Goal: Task Accomplishment & Management: Manage account settings

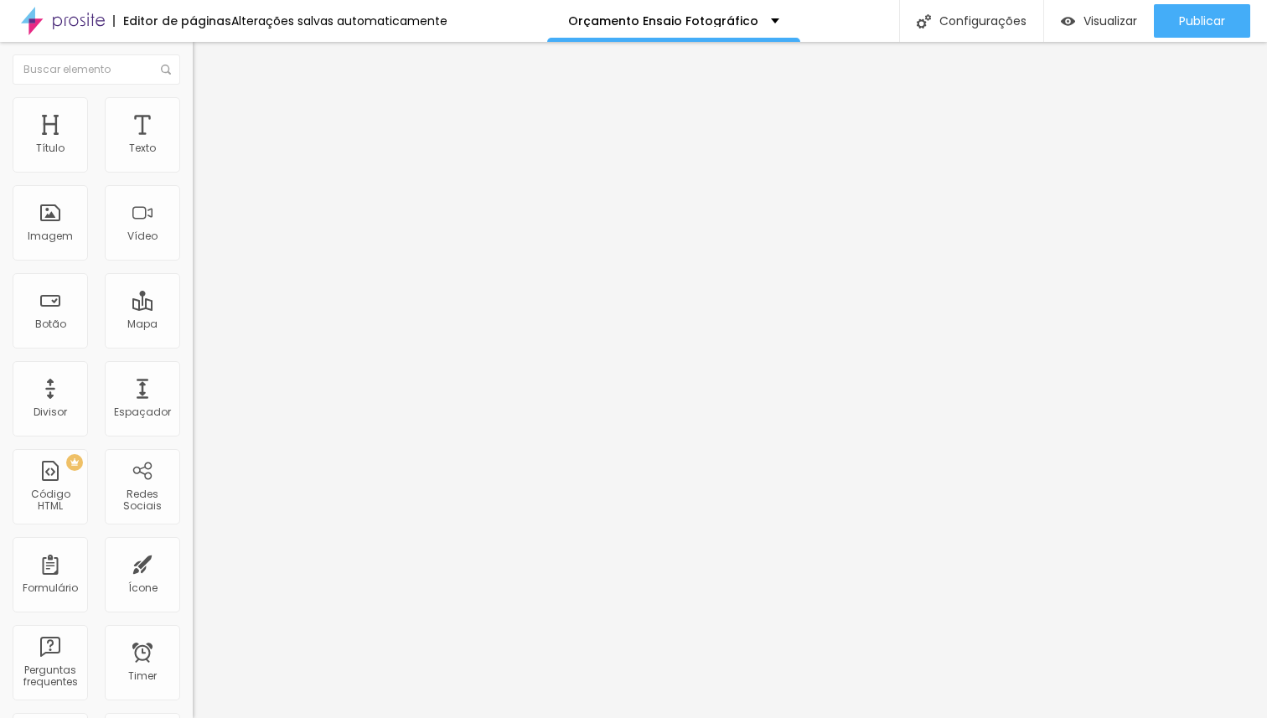
click at [208, 113] on span "Estilo" at bounding box center [221, 108] width 26 height 14
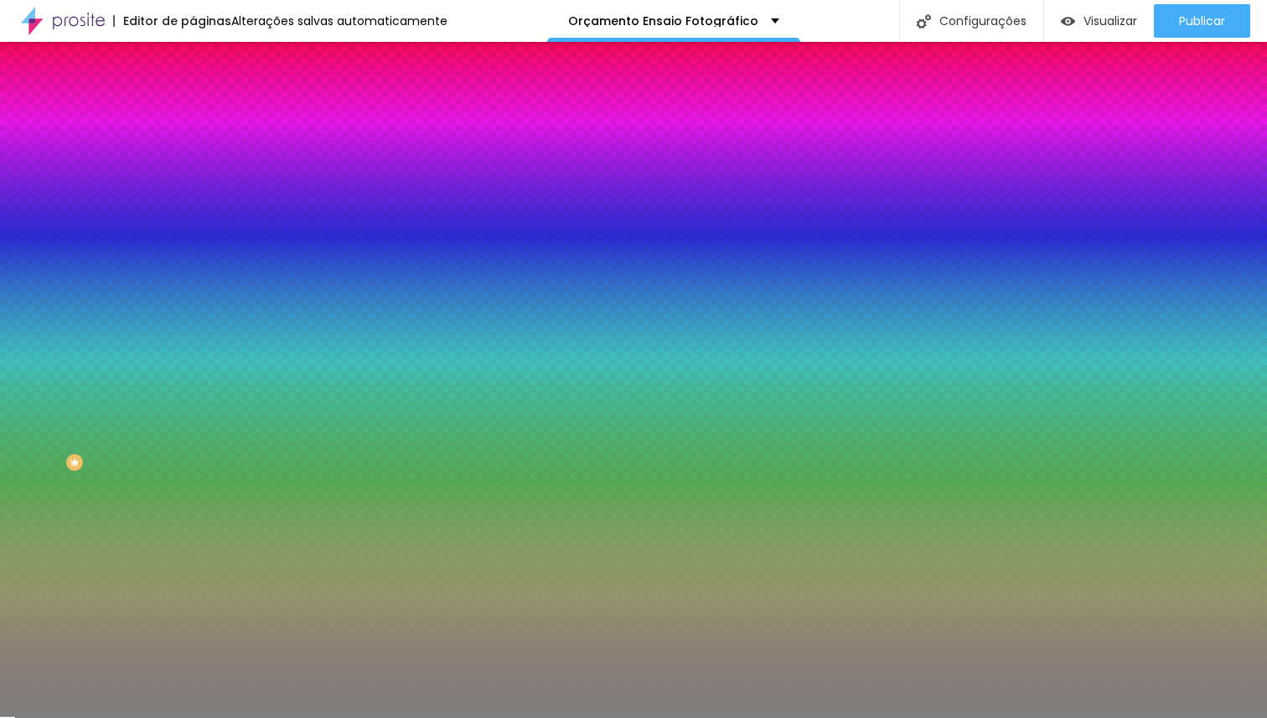
click at [193, 154] on span "Adicionar imagem" at bounding box center [247, 147] width 108 height 14
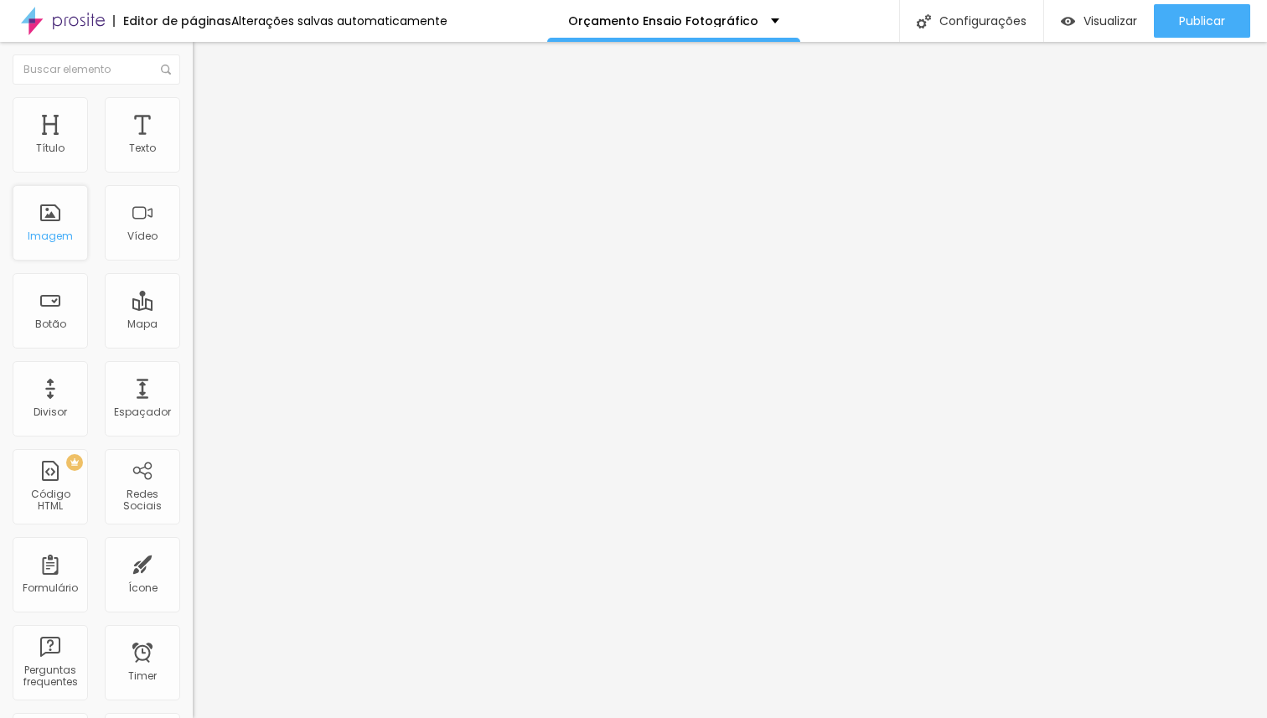
click at [80, 220] on div "Imagem" at bounding box center [50, 222] width 75 height 75
click at [193, 106] on img at bounding box center [200, 104] width 15 height 15
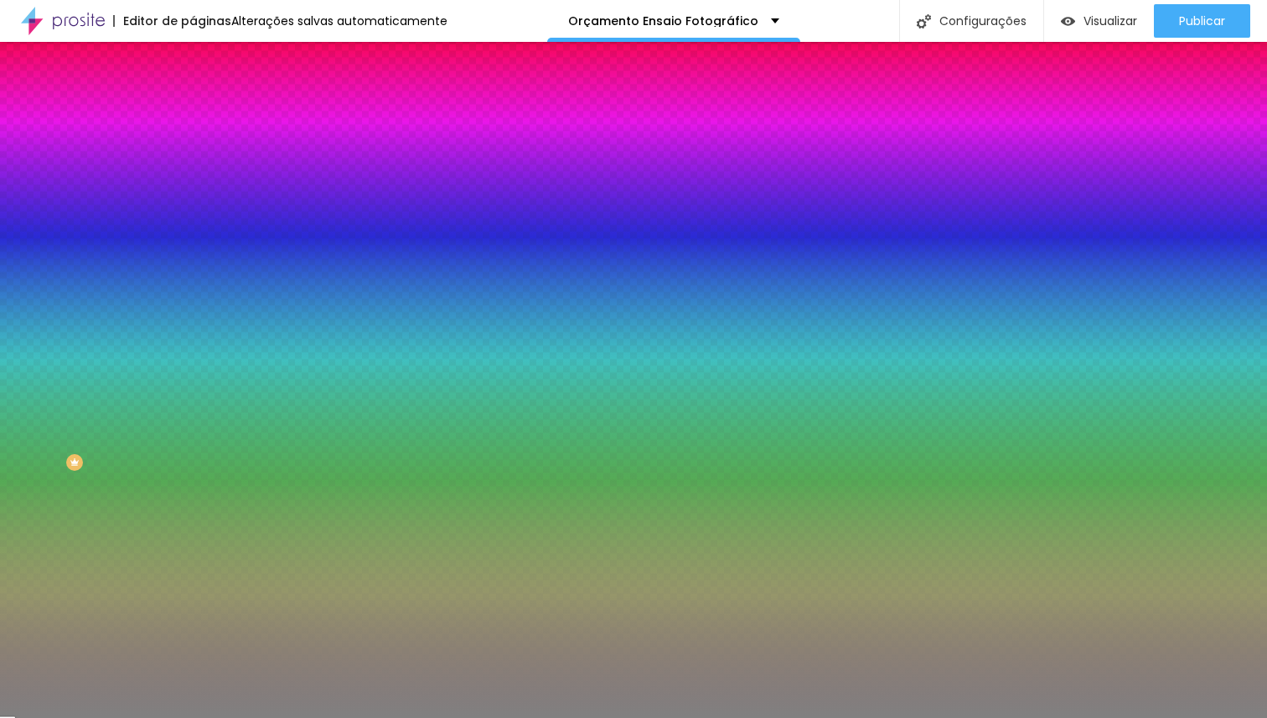
click at [193, 154] on span "Adicionar imagem" at bounding box center [247, 147] width 108 height 14
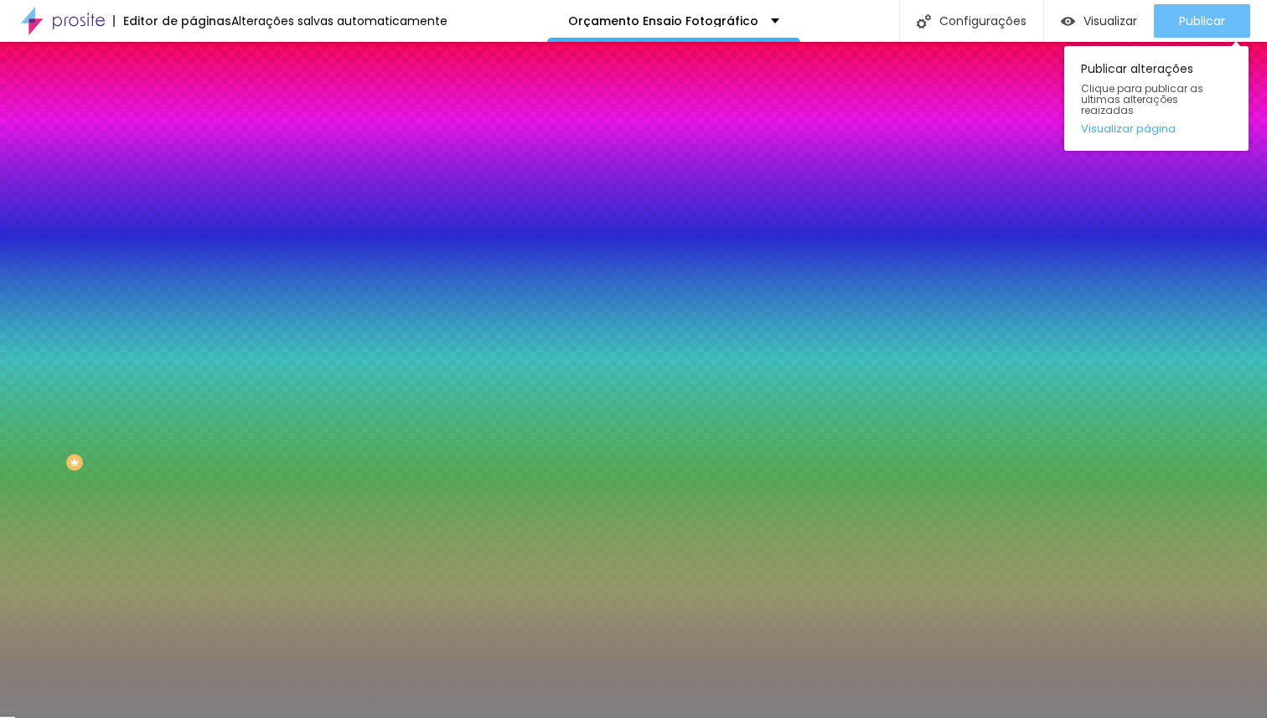
click at [1188, 17] on span "Publicar" at bounding box center [1202, 20] width 46 height 13
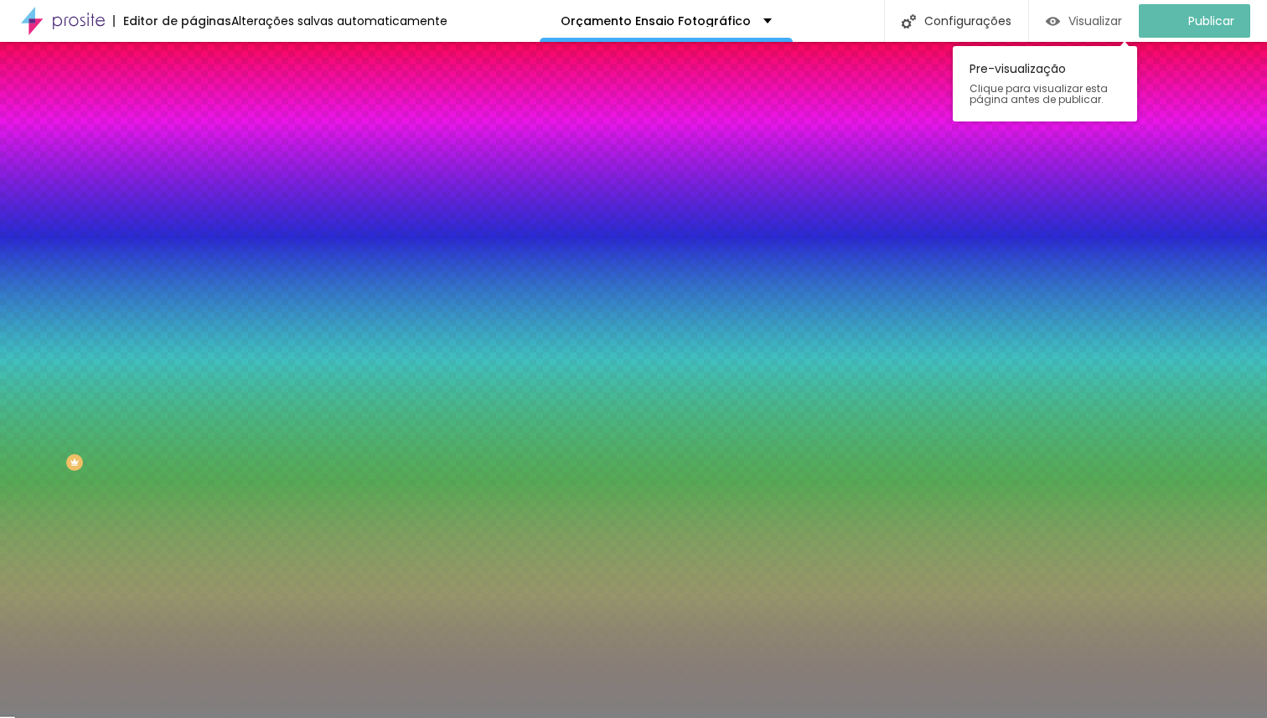
click at [1120, 25] on span "Visualizar" at bounding box center [1095, 20] width 54 height 13
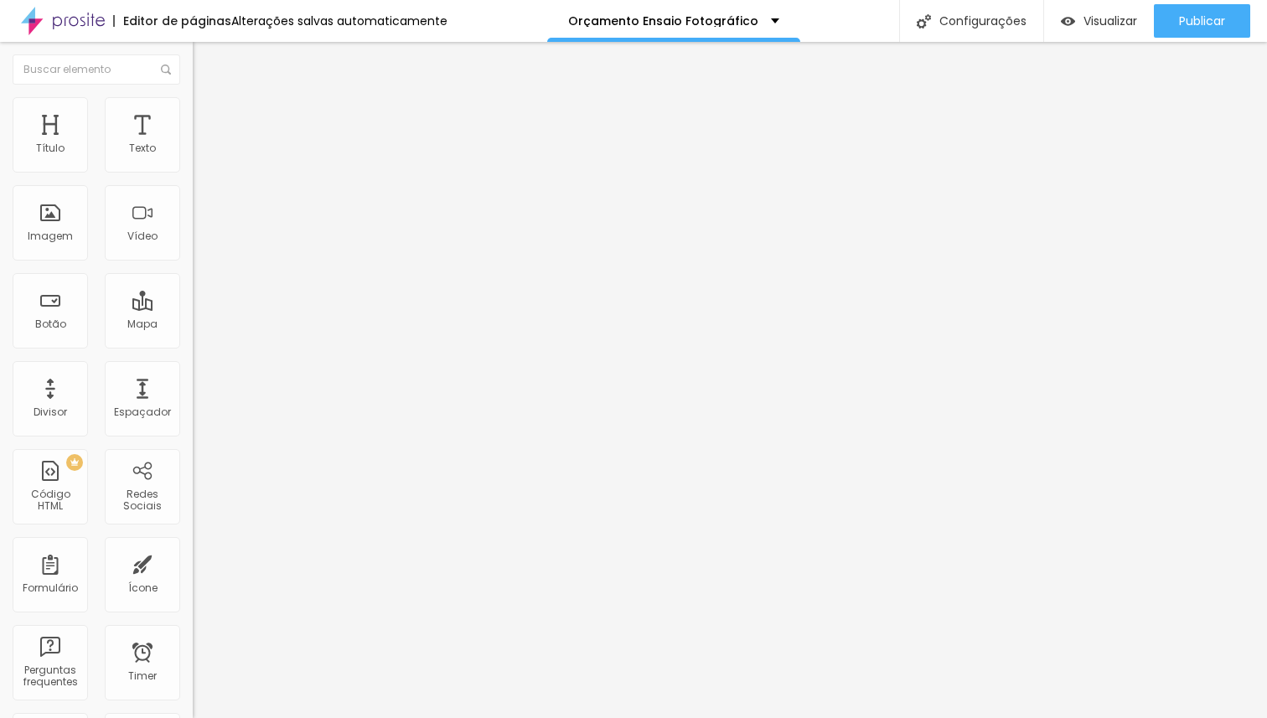
click at [208, 116] on span "Estilo" at bounding box center [221, 108] width 26 height 14
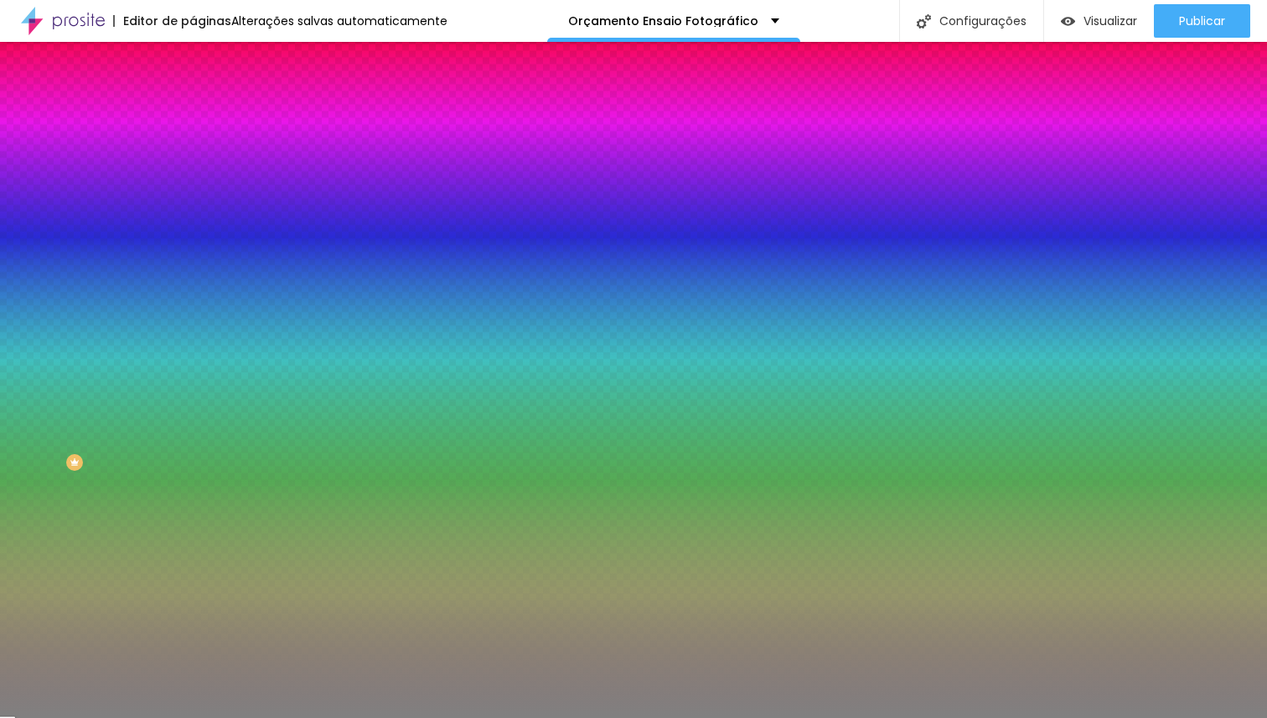
click at [193, 154] on span "Trocar imagem" at bounding box center [238, 147] width 91 height 14
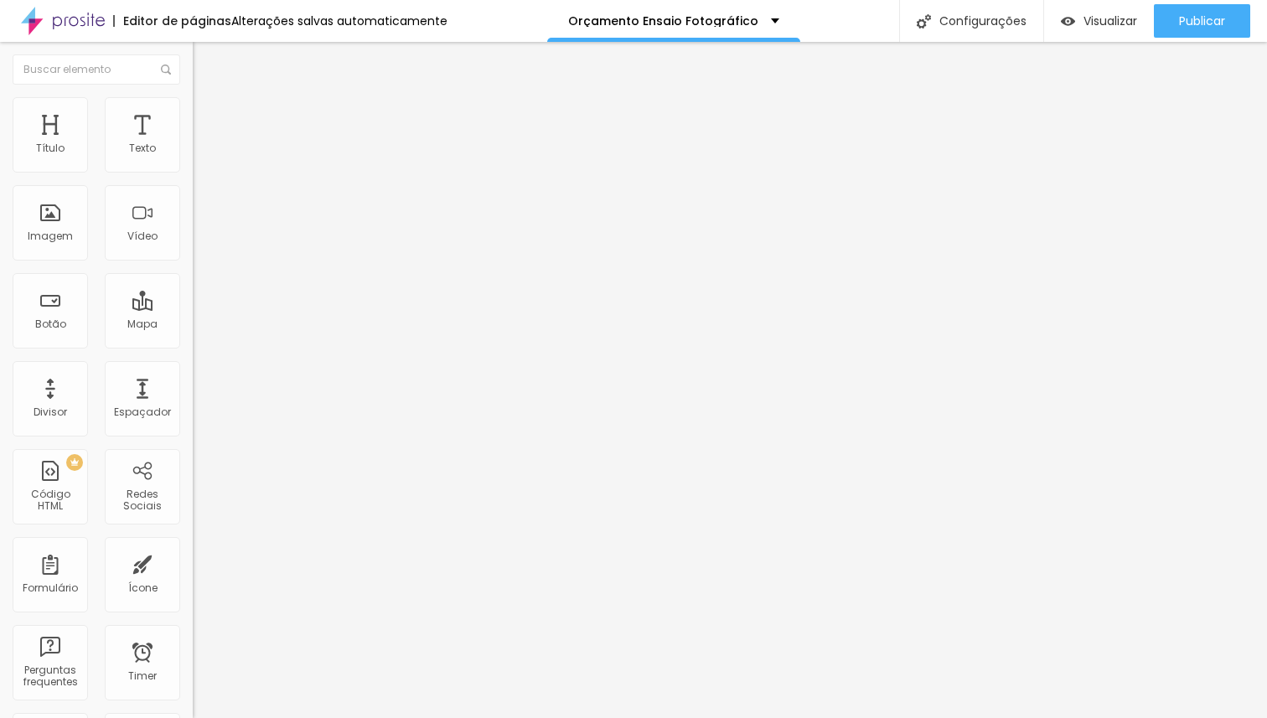
type input "23"
type input "25"
type input "45"
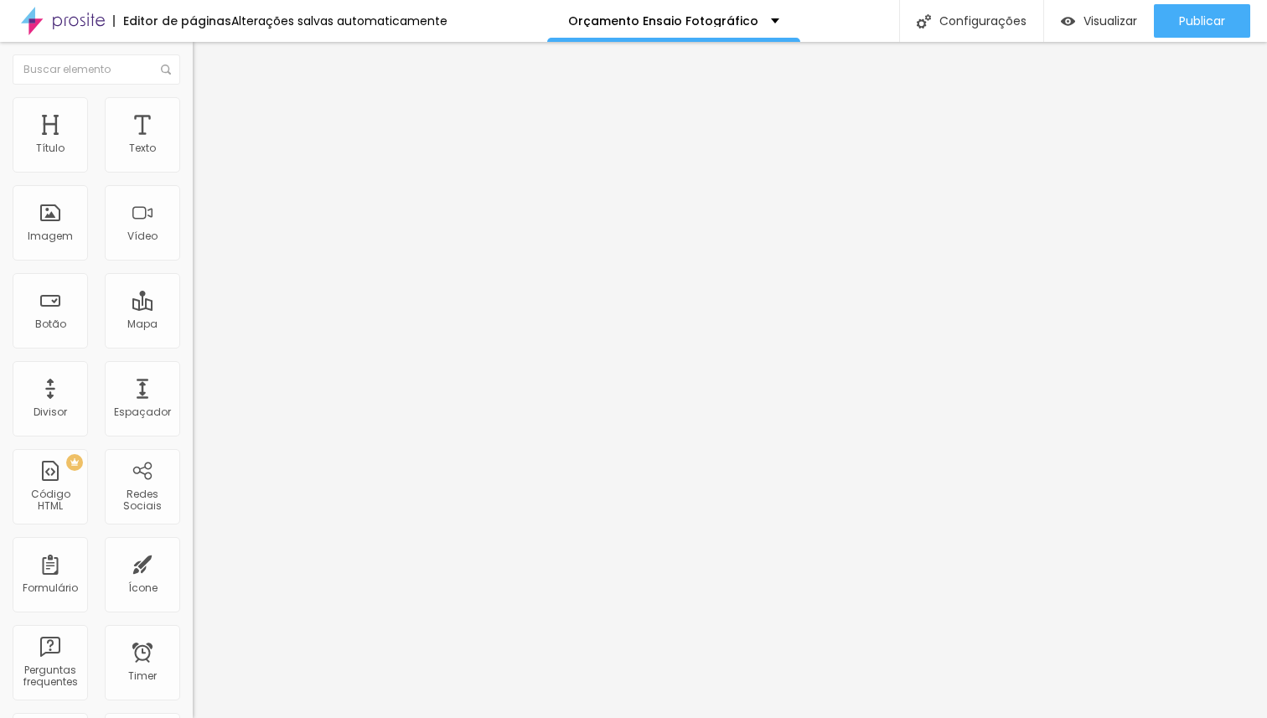
type input "45"
type input "47"
type input "48"
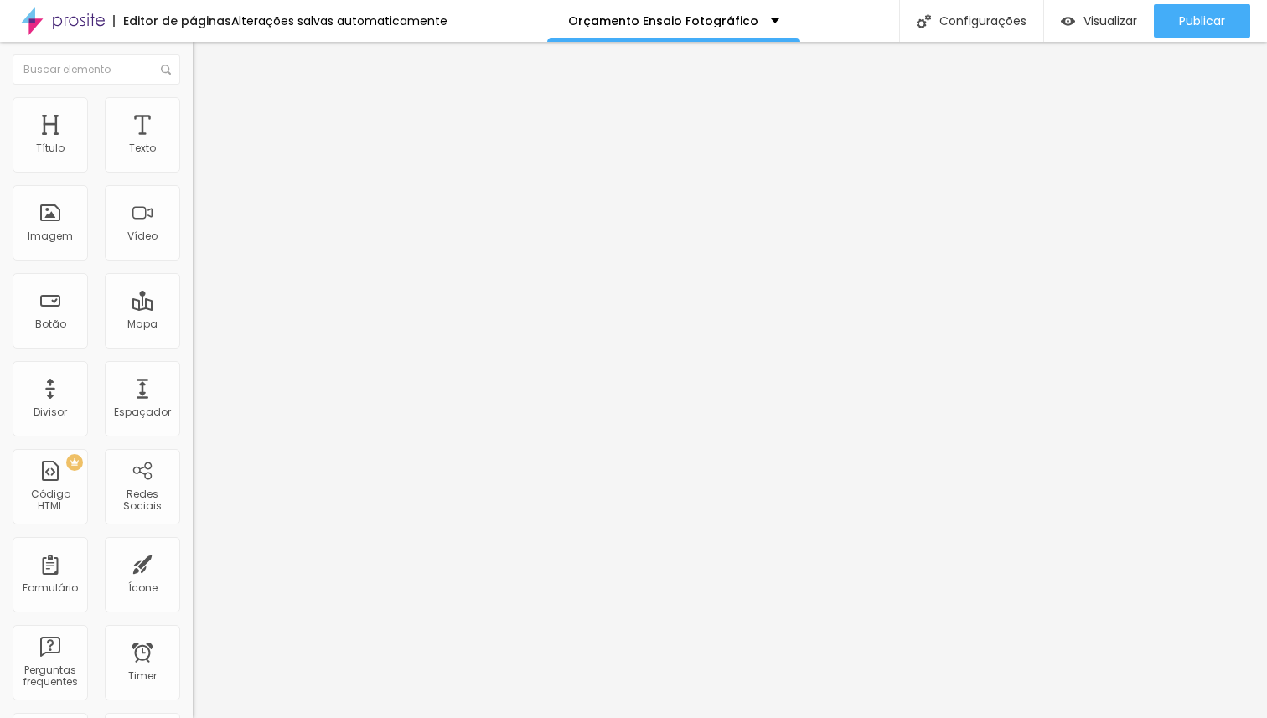
type input "49"
type input "50"
type input "51"
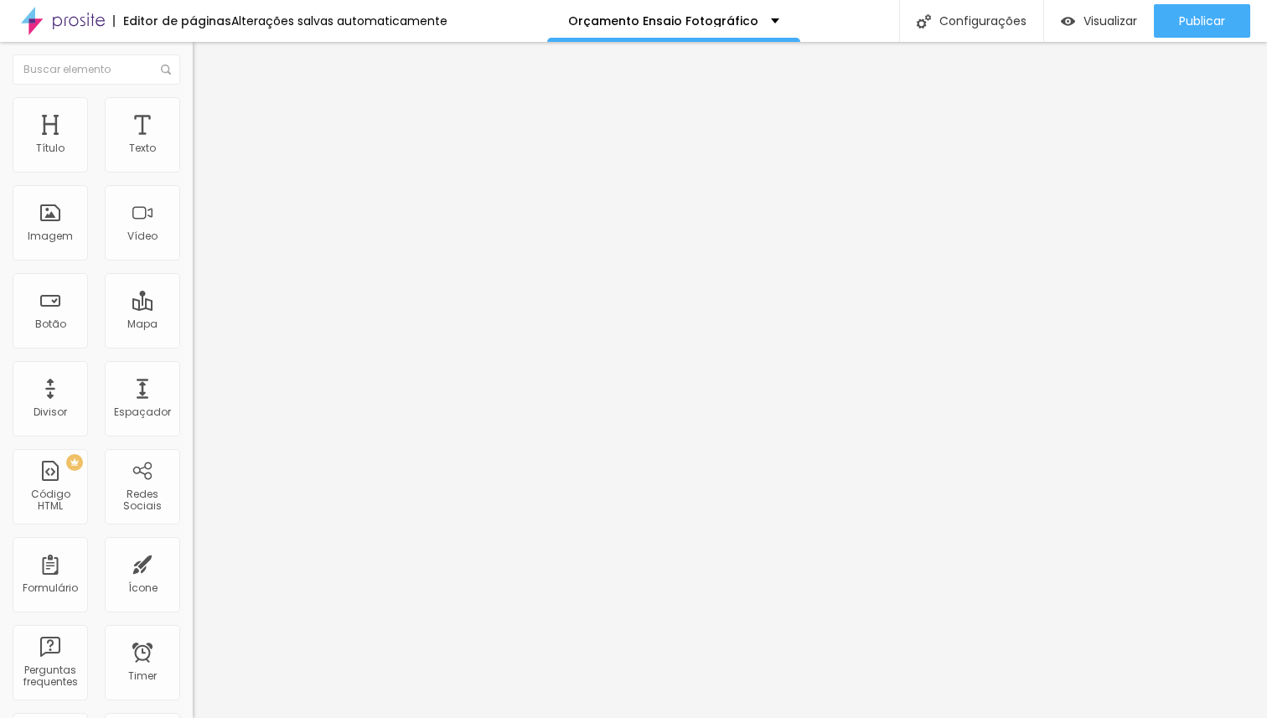
type input "51"
type input "52"
type input "53"
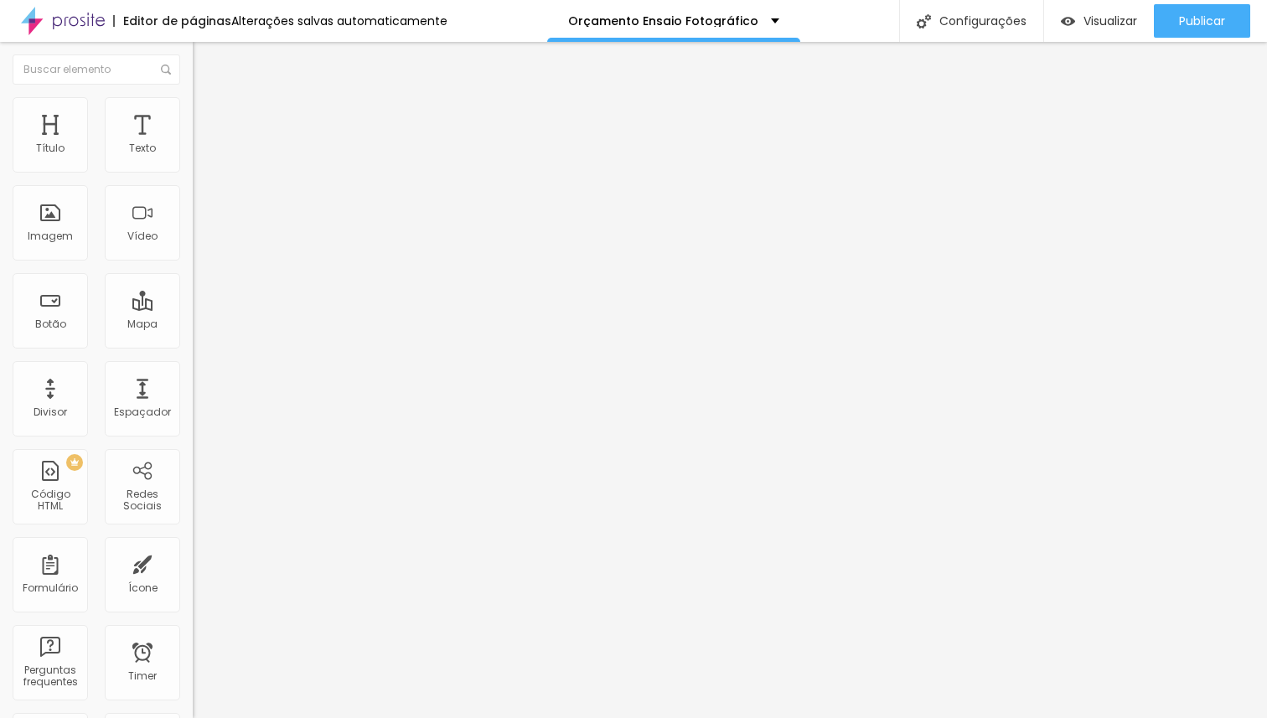
type input "54"
type input "55"
type input "56"
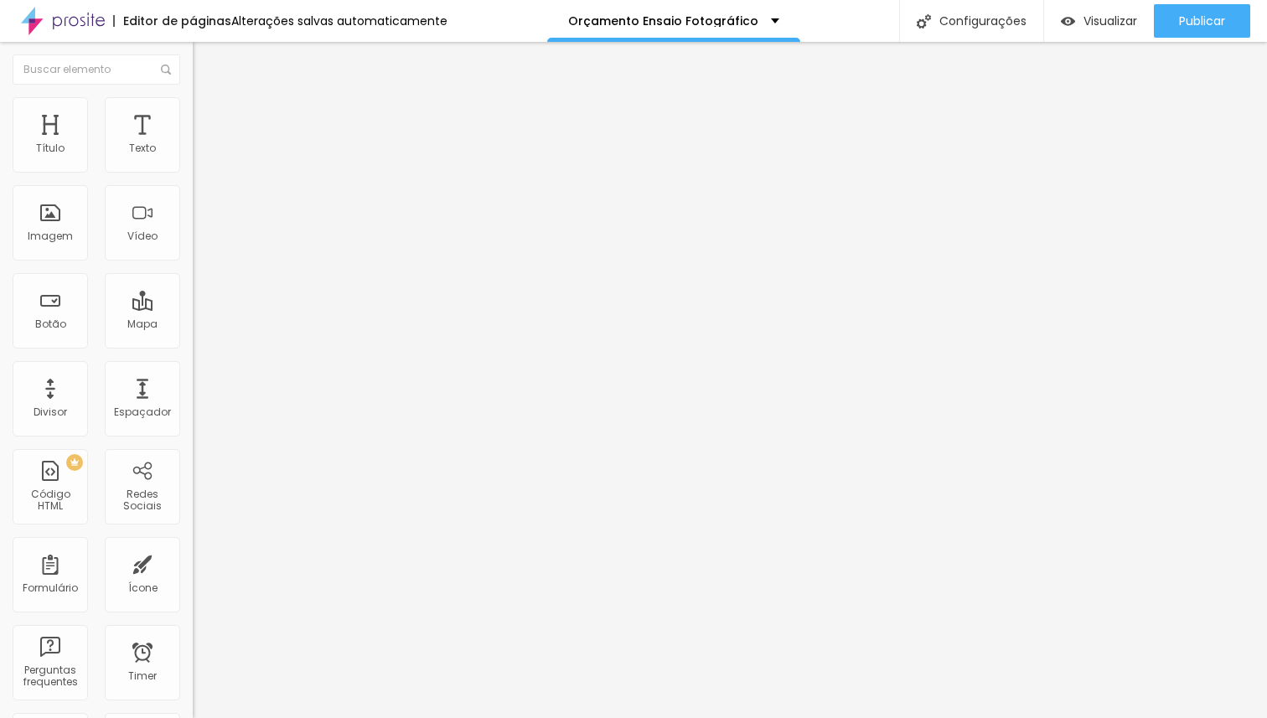
type input "56"
type input "57"
type input "58"
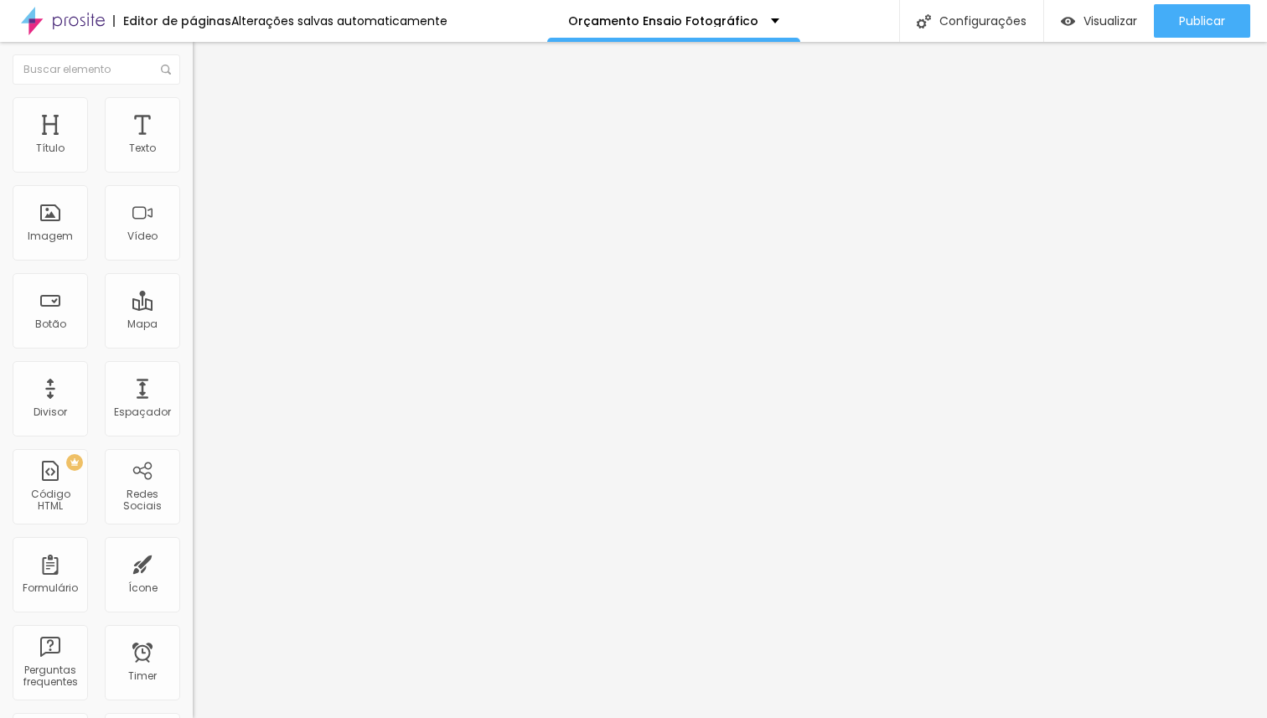
type input "59"
type input "60"
type input "61"
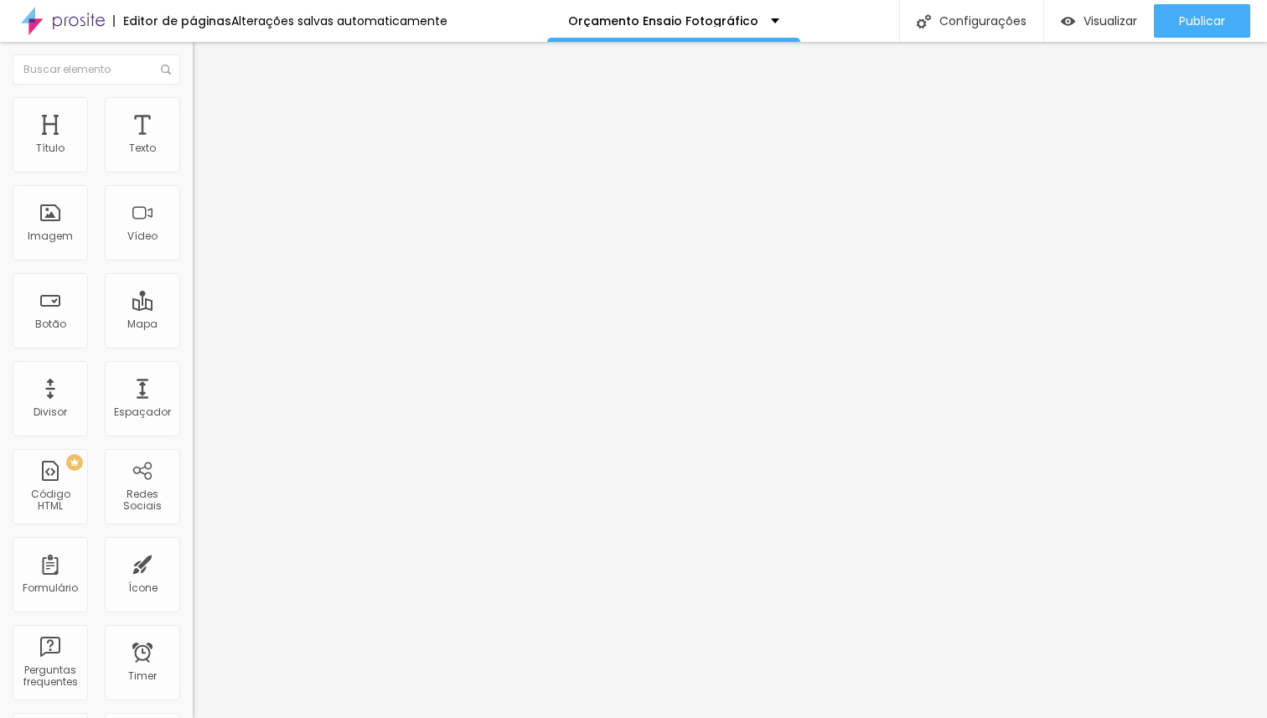
type input "61"
type input "62"
drag, startPoint x: 49, startPoint y: 352, endPoint x: 96, endPoint y: 351, distance: 46.1
click at [193, 395] on input "range" at bounding box center [247, 401] width 108 height 13
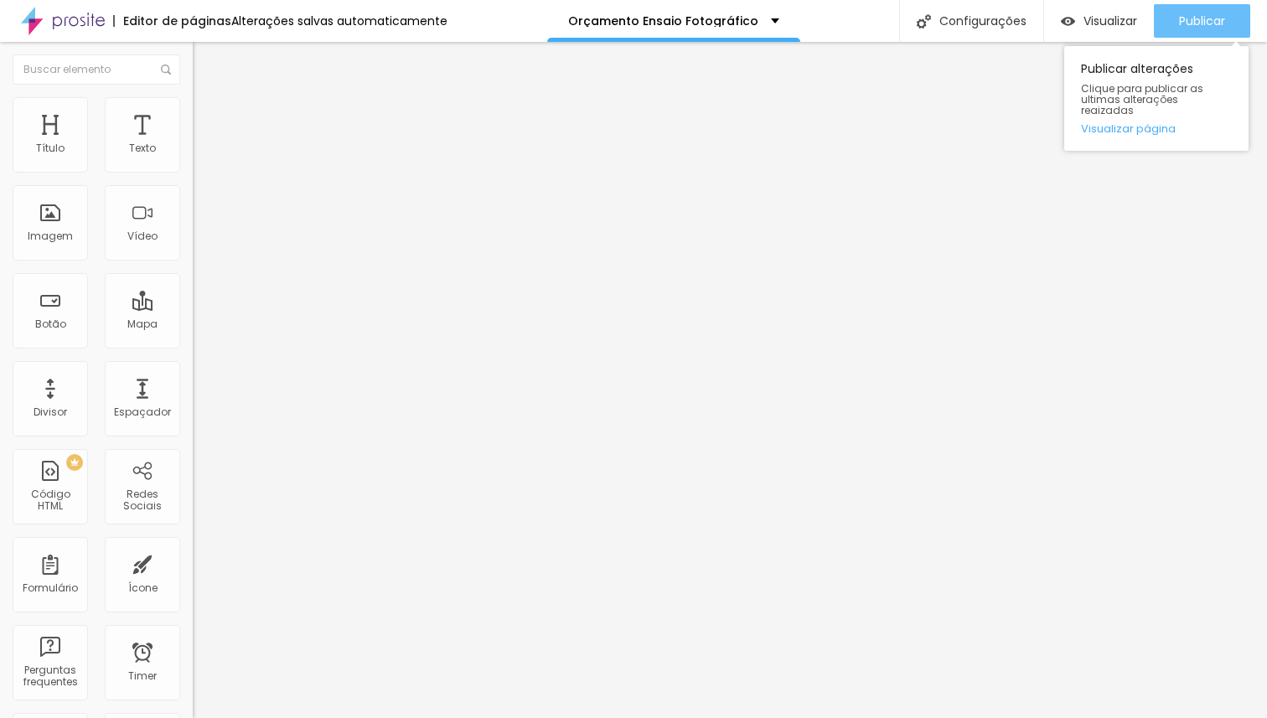
click at [1196, 17] on span "Publicar" at bounding box center [1202, 20] width 46 height 13
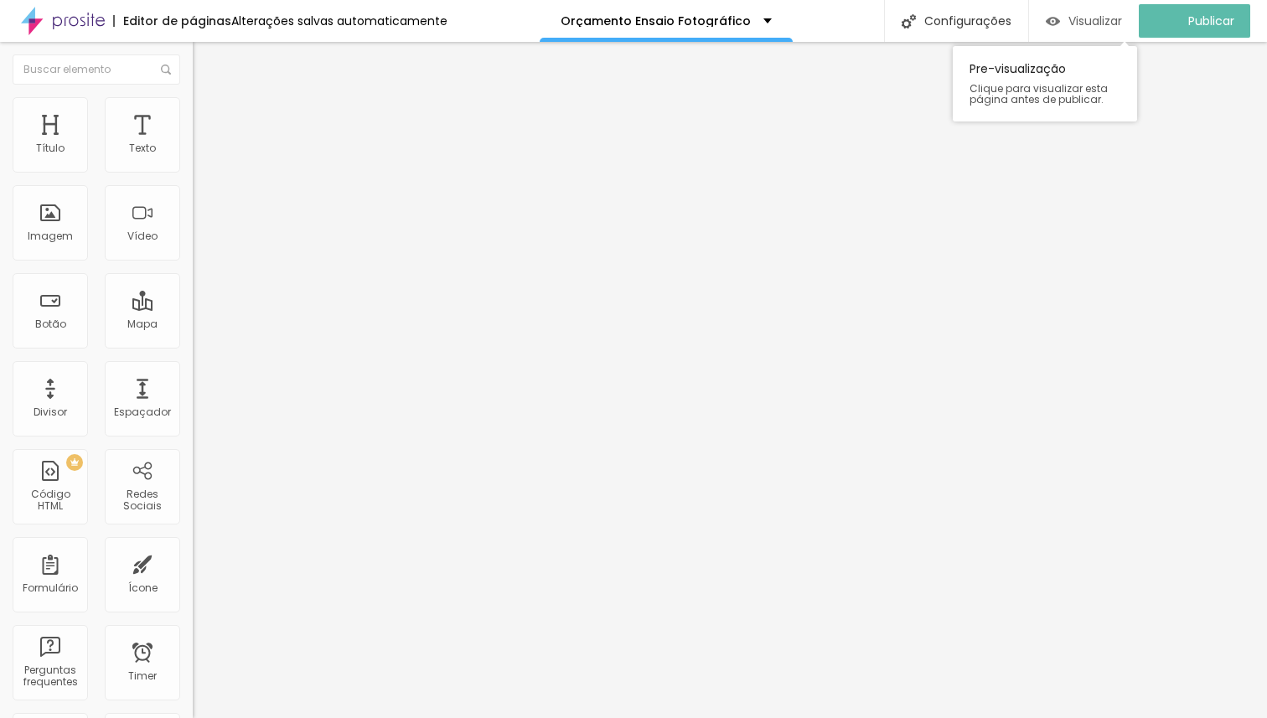
click at [1118, 21] on span "Visualizar" at bounding box center [1095, 20] width 54 height 13
click at [193, 395] on div at bounding box center [289, 402] width 193 height 15
type input "58"
type input "53"
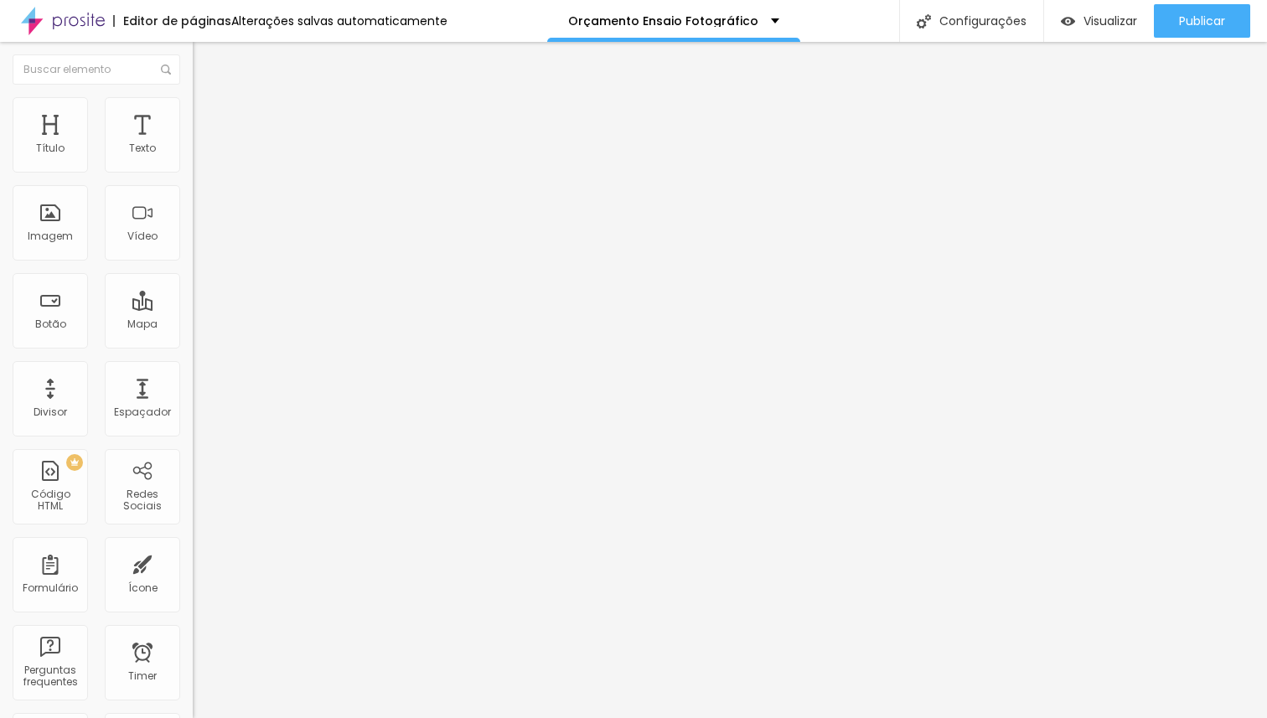
type input "53"
type input "45"
type input "14"
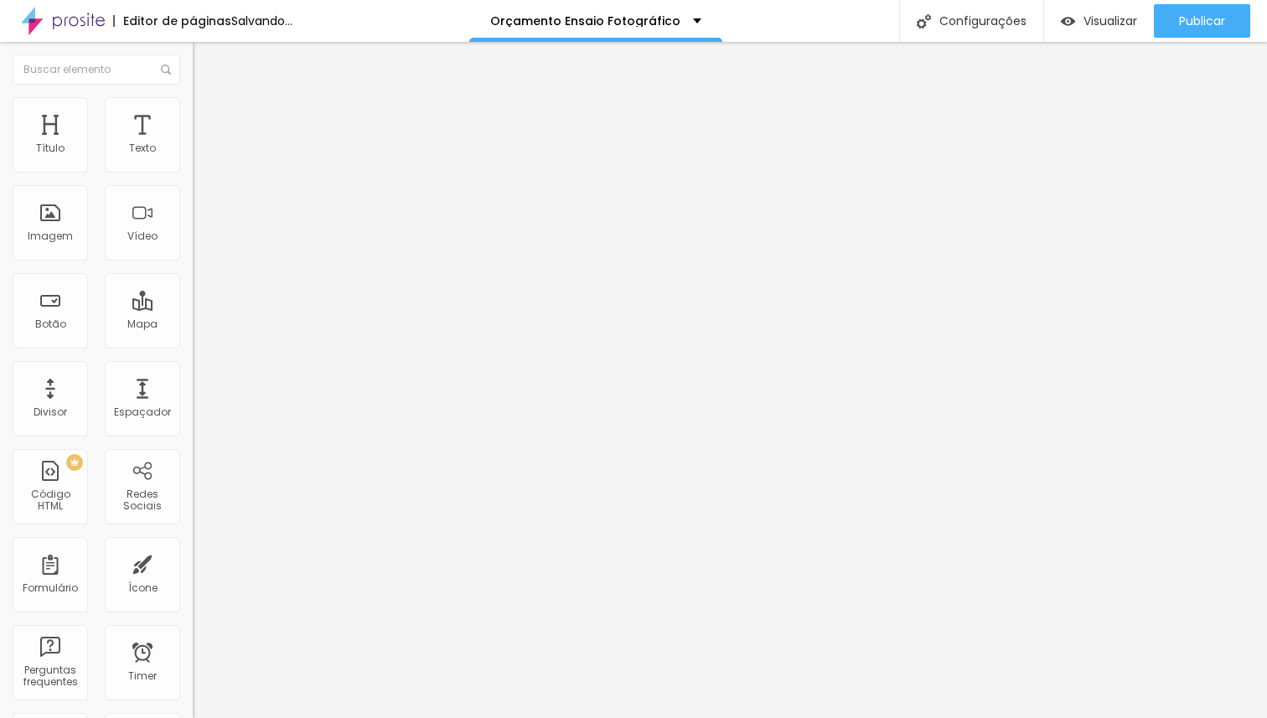
drag, startPoint x: 92, startPoint y: 350, endPoint x: 2, endPoint y: 354, distance: 90.6
type input "14"
click at [193, 395] on input "range" at bounding box center [247, 401] width 108 height 13
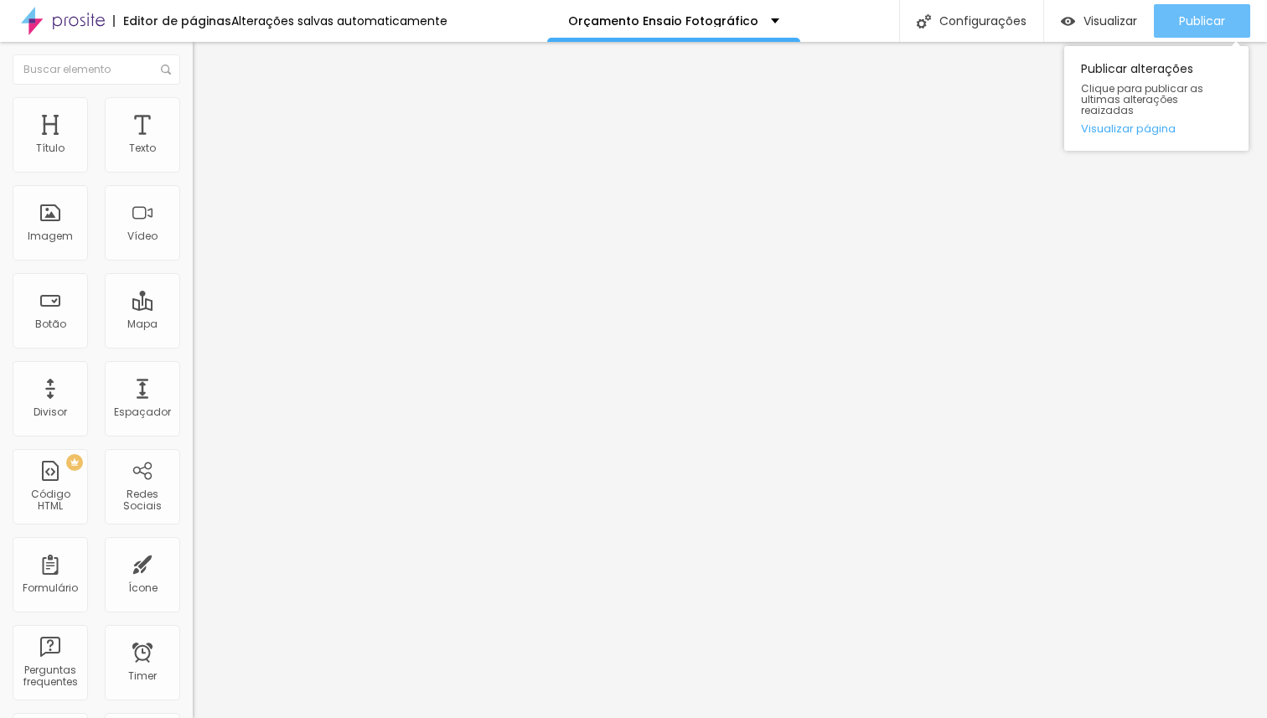
click at [1195, 23] on span "Publicar" at bounding box center [1202, 20] width 46 height 13
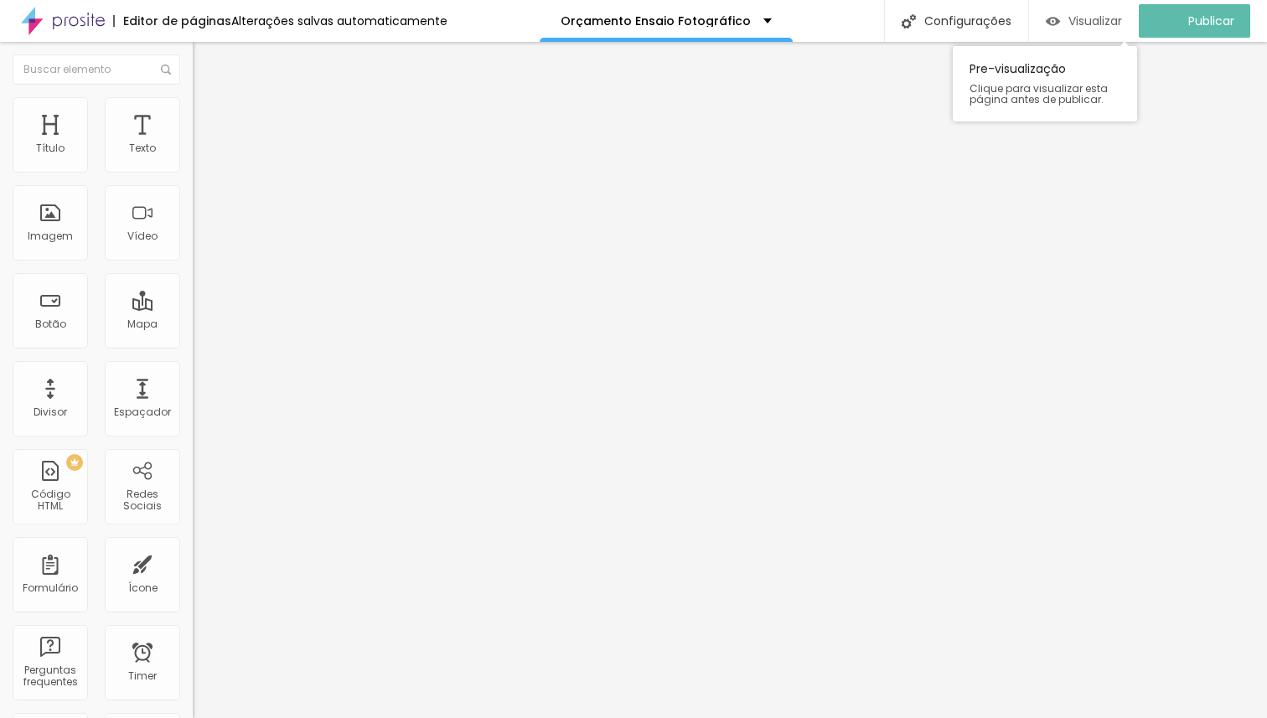
click at [1076, 22] on div "Visualizar" at bounding box center [1084, 21] width 76 height 14
type input "15"
type input "17"
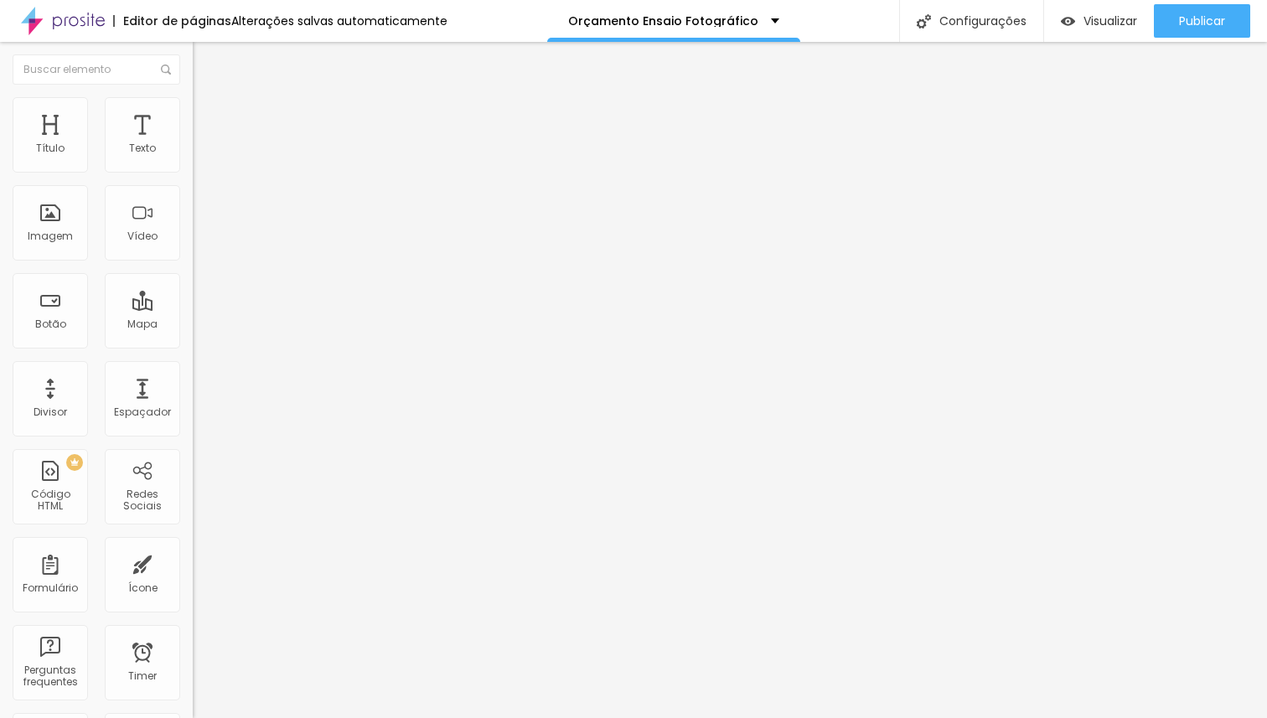
type input "23"
type input "26"
type input "33"
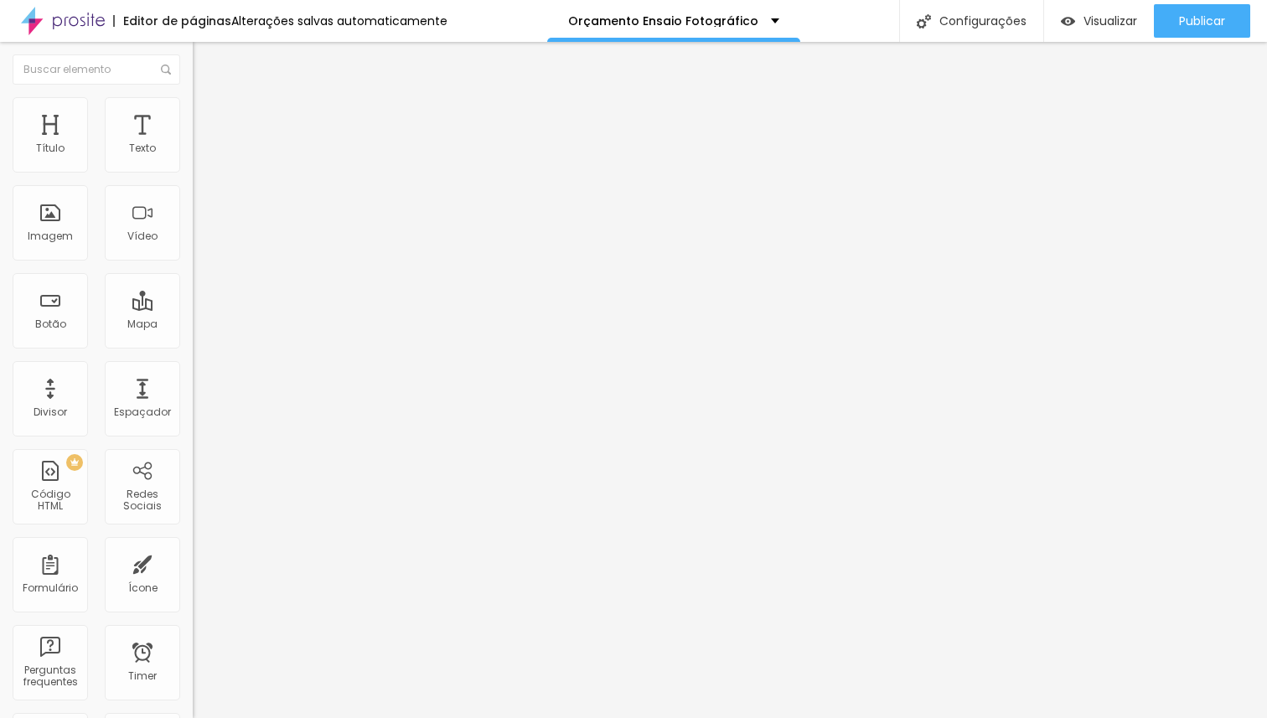
type input "33"
type input "36"
type input "37"
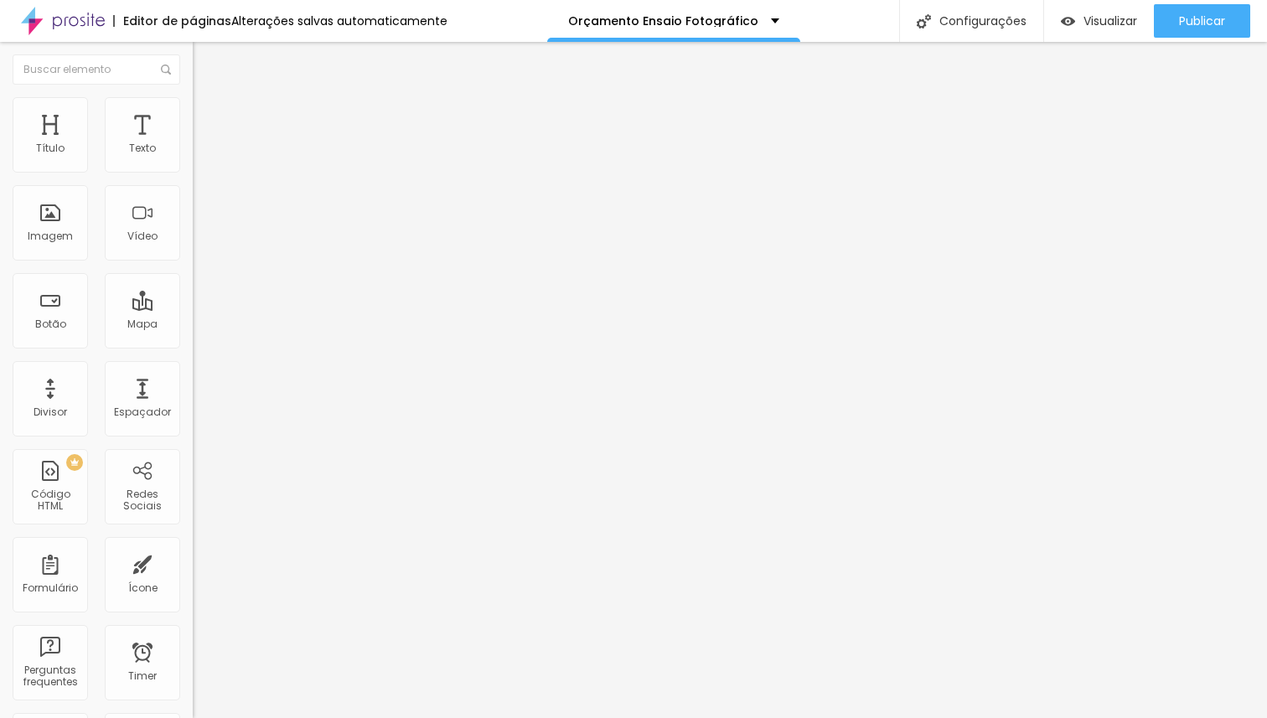
type input "38"
type input "37"
type input "36"
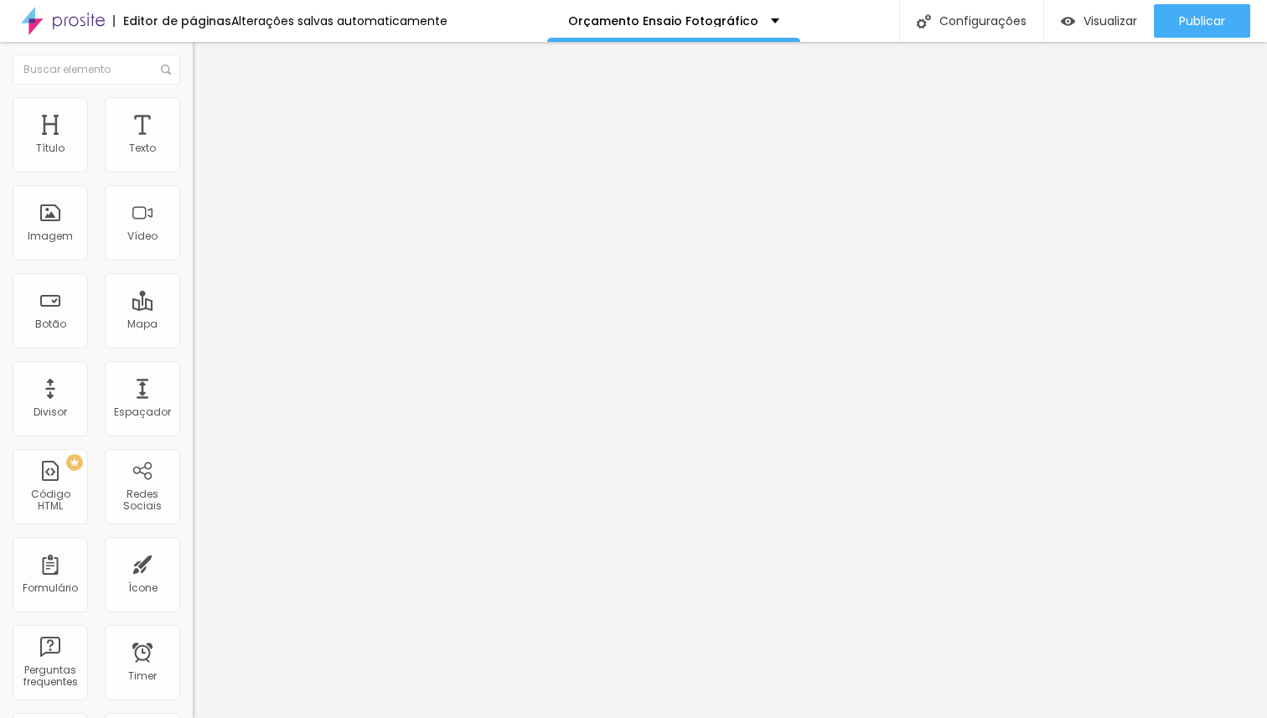
type input "36"
type input "35"
type input "34"
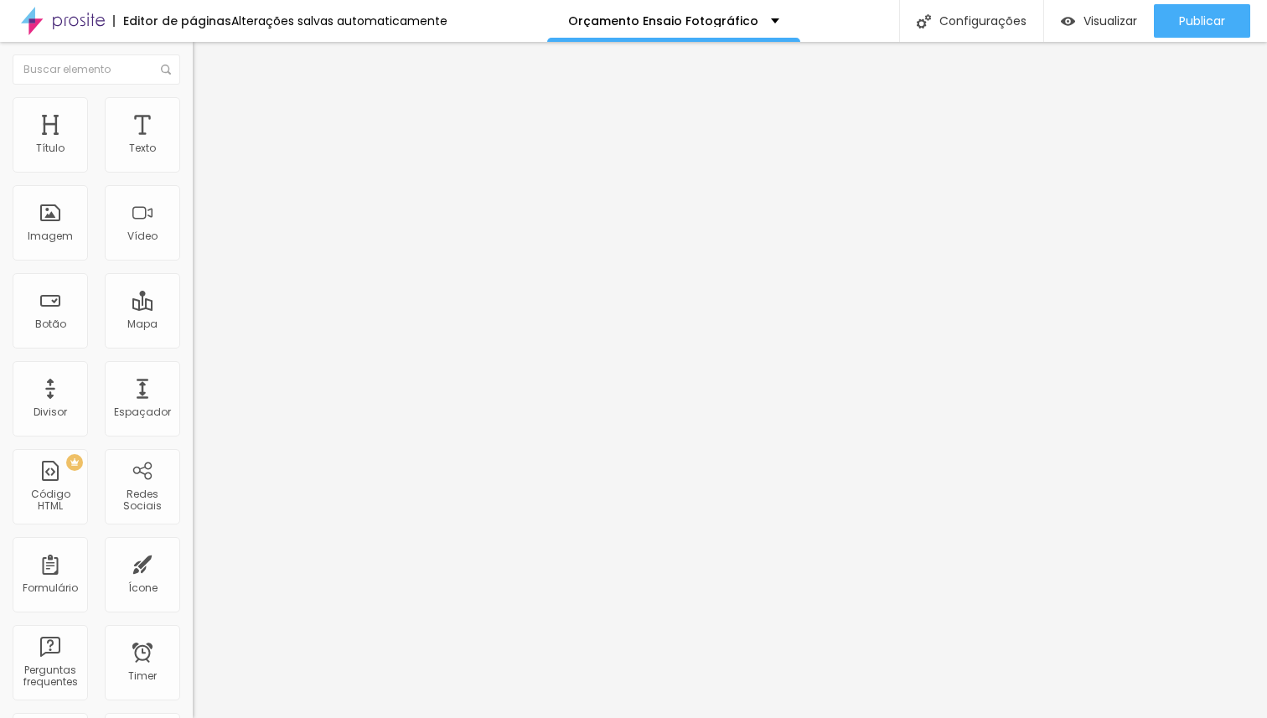
type input "33"
type input "32"
type input "31"
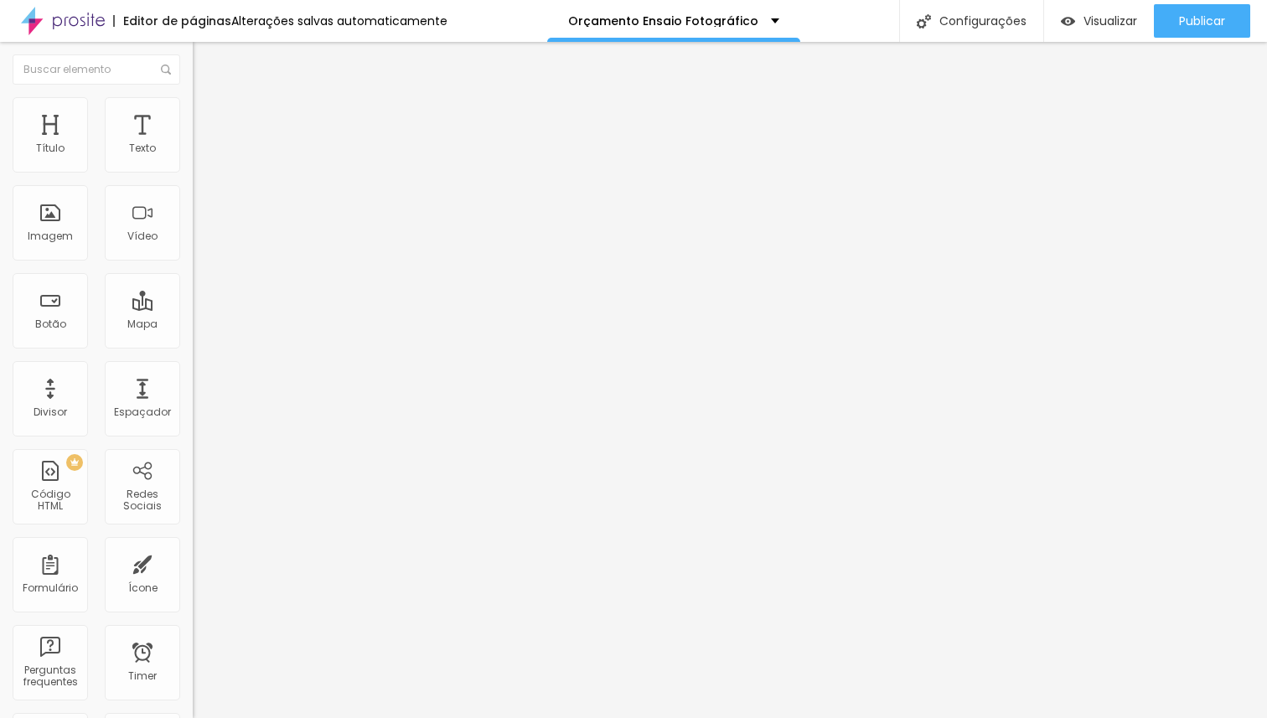
type input "31"
type input "30"
type input "29"
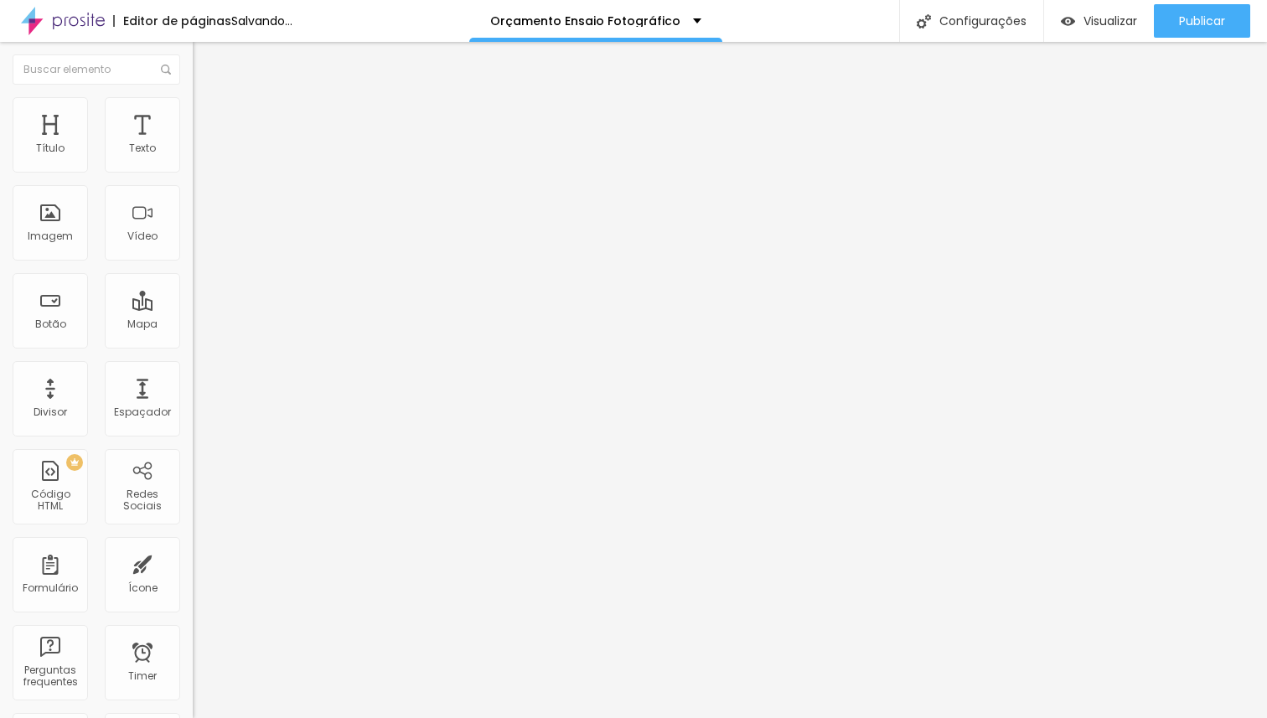
type input "28"
type input "27"
type input "26"
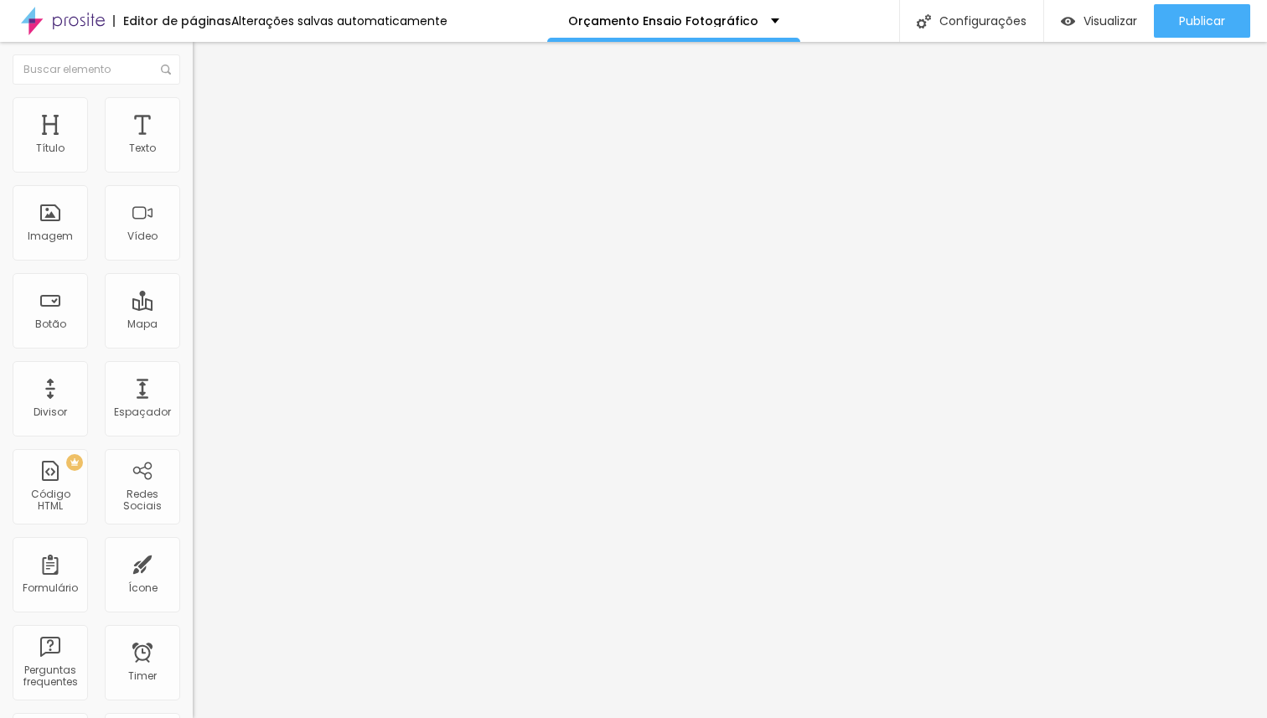
type input "26"
type input "25"
type input "24"
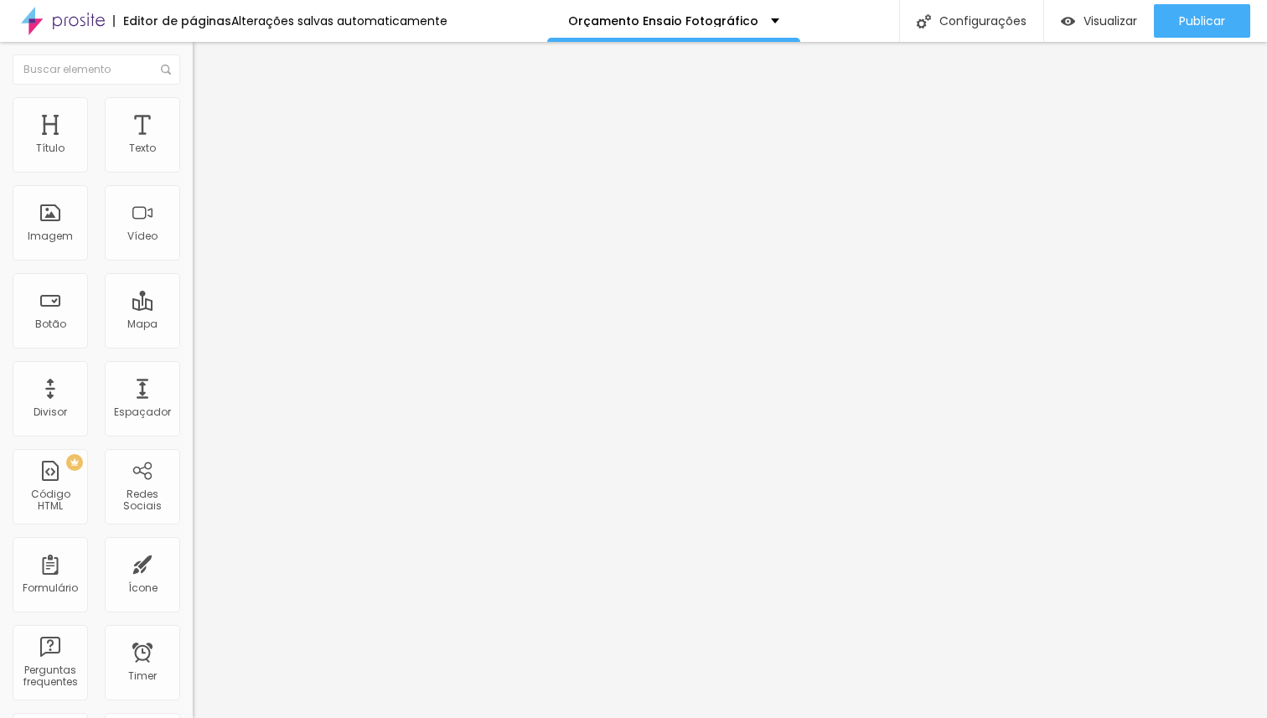
type input "23"
type input "22"
type input "21"
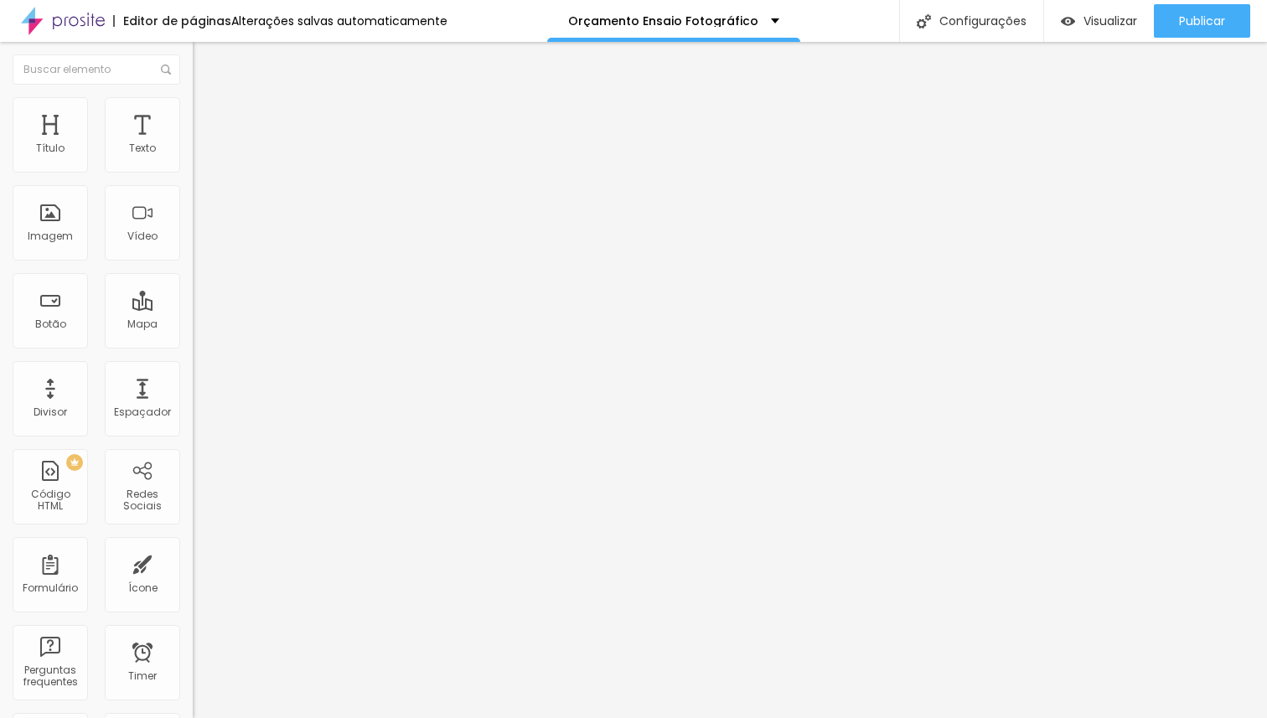
type input "21"
type input "20"
type input "19"
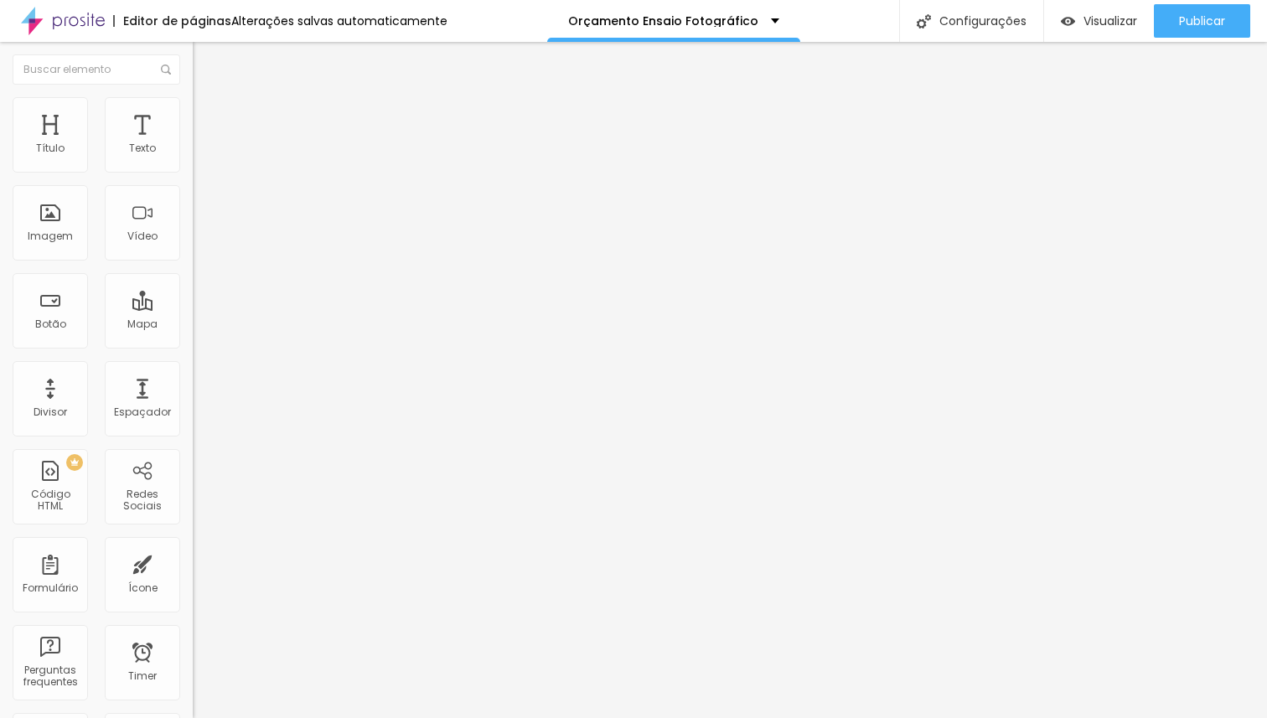
type input "20"
type input "21"
type input "20"
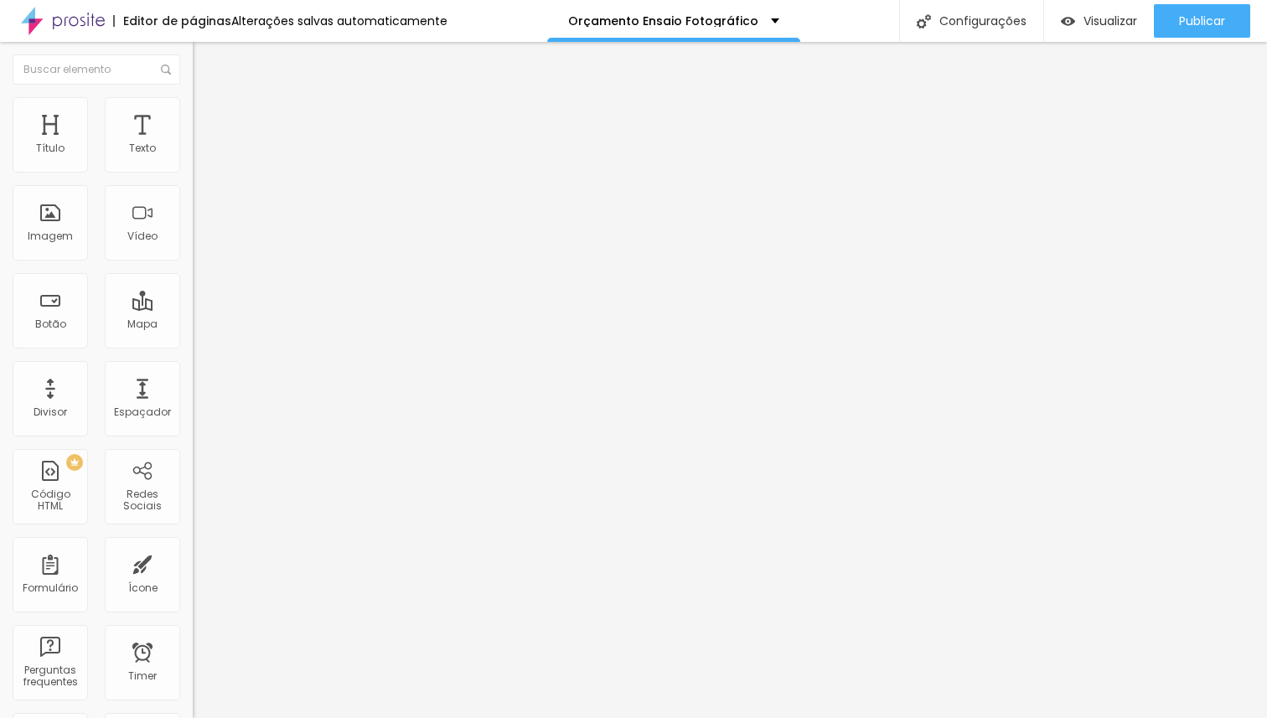
type input "20"
click at [193, 395] on input "range" at bounding box center [247, 401] width 108 height 13
click at [208, 114] on span "Estilo" at bounding box center [221, 108] width 26 height 14
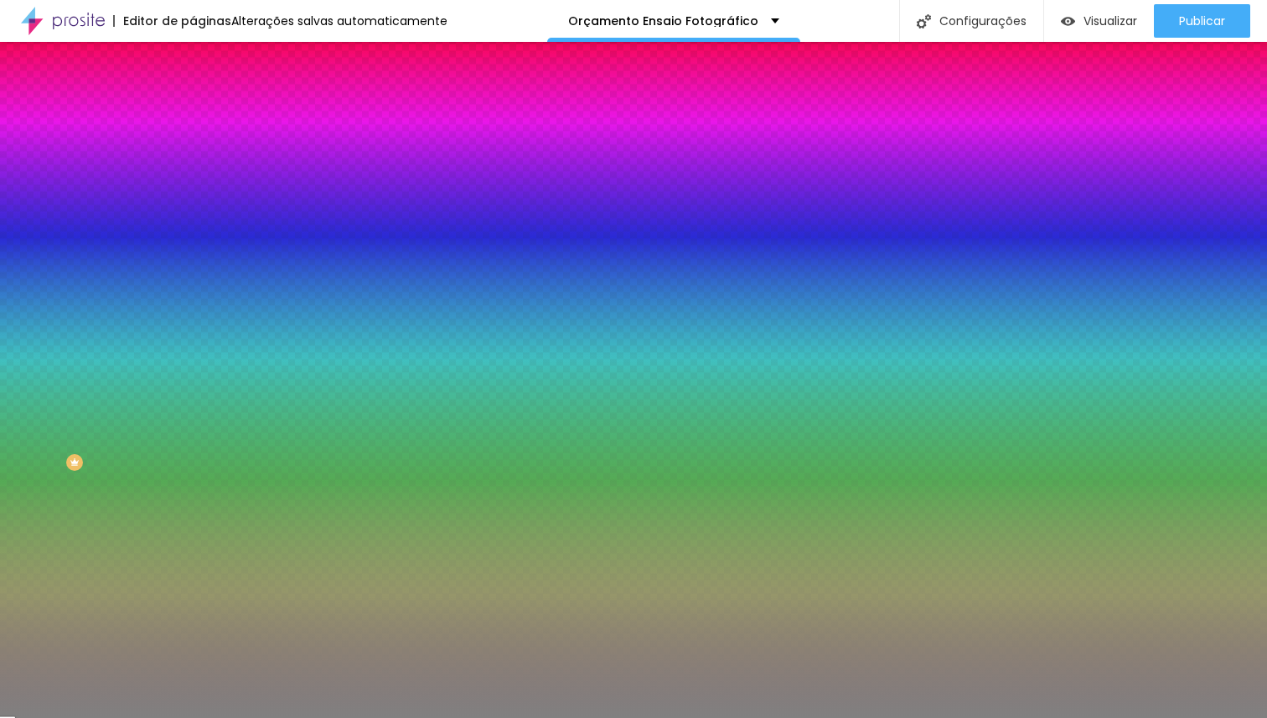
click at [193, 154] on span "Trocar imagem" at bounding box center [238, 147] width 91 height 14
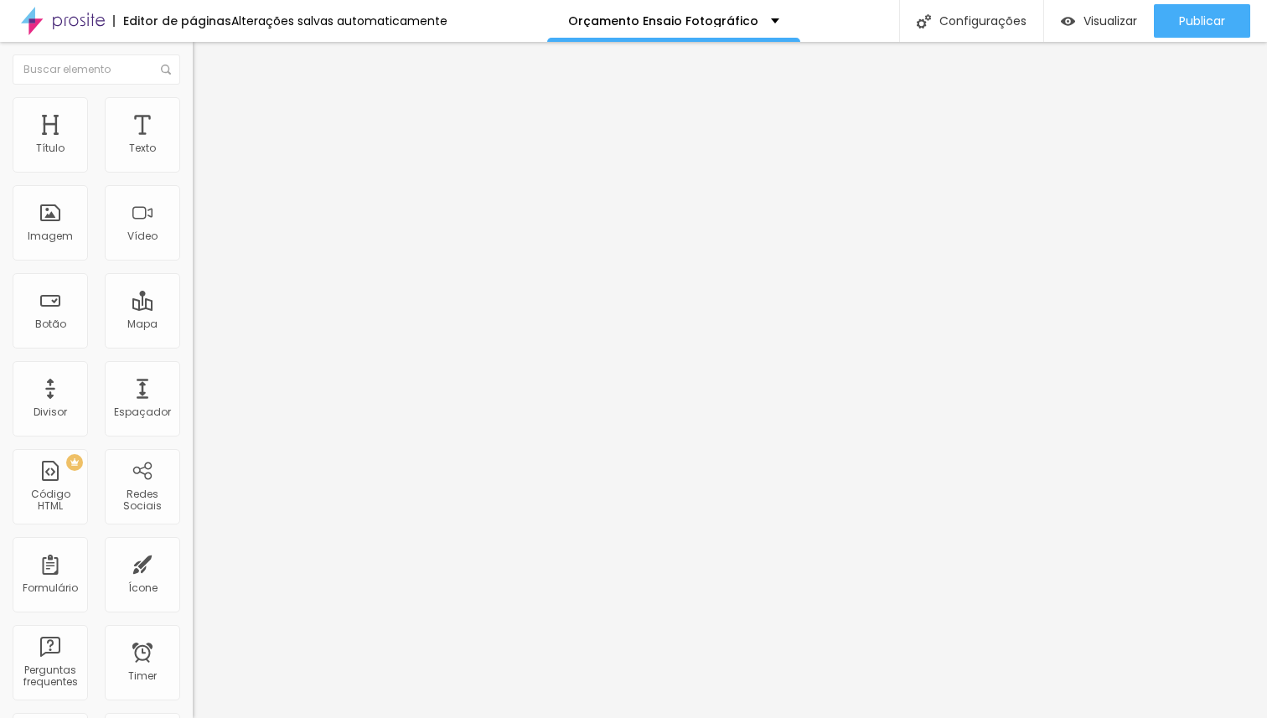
type input "16"
click at [193, 395] on input "range" at bounding box center [247, 401] width 108 height 13
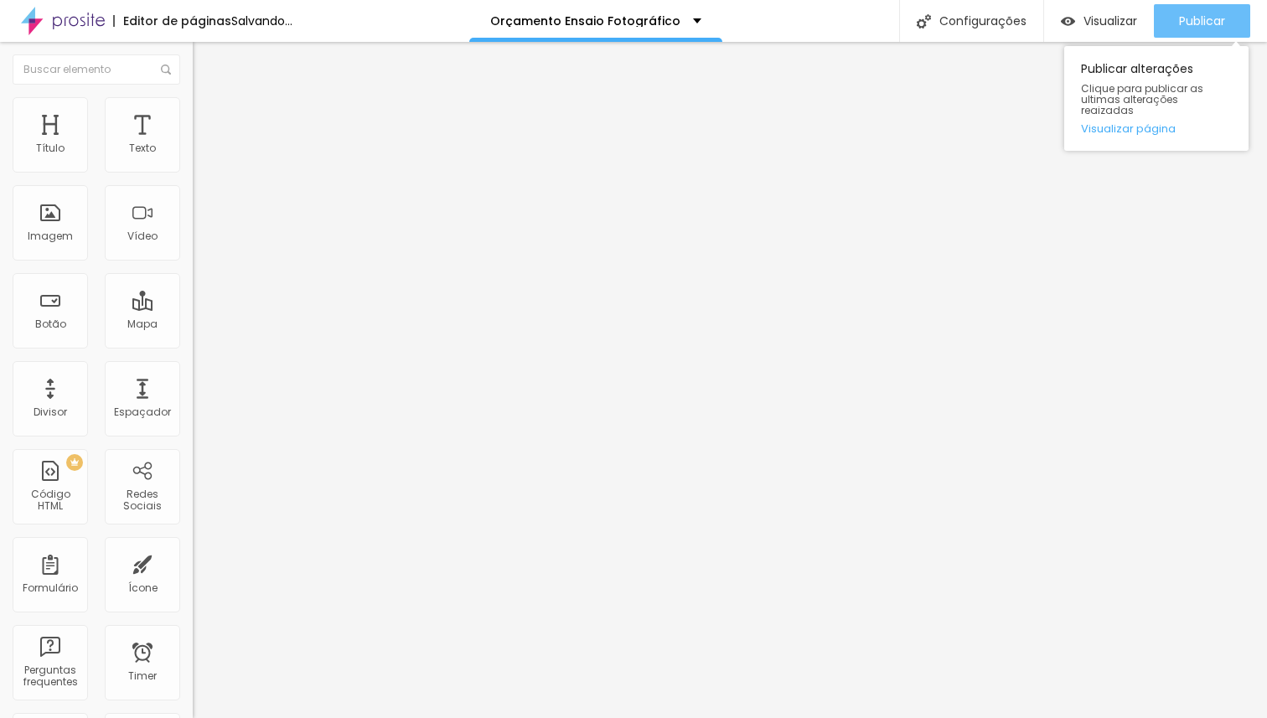
click at [1202, 9] on div "Publicar" at bounding box center [1202, 21] width 46 height 34
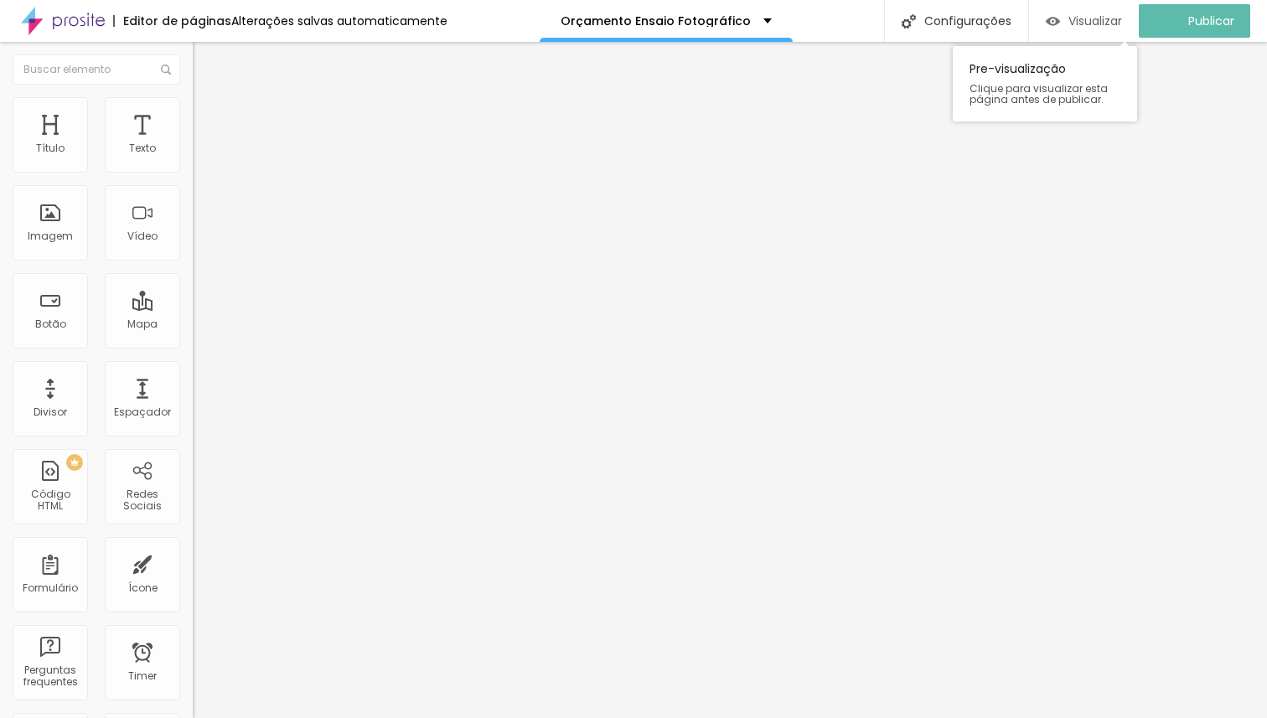
click at [1100, 25] on span "Visualizar" at bounding box center [1095, 20] width 54 height 13
click at [205, 61] on img "button" at bounding box center [211, 60] width 13 height 13
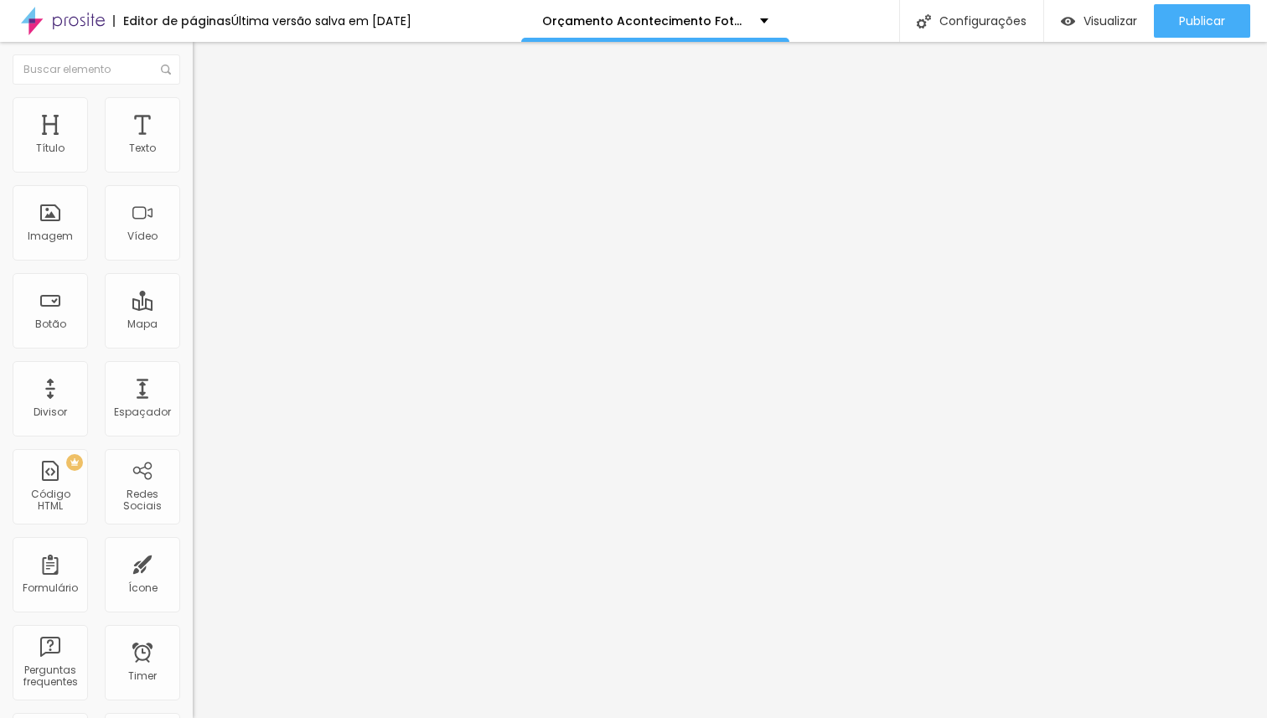
click at [193, 103] on img at bounding box center [200, 104] width 15 height 15
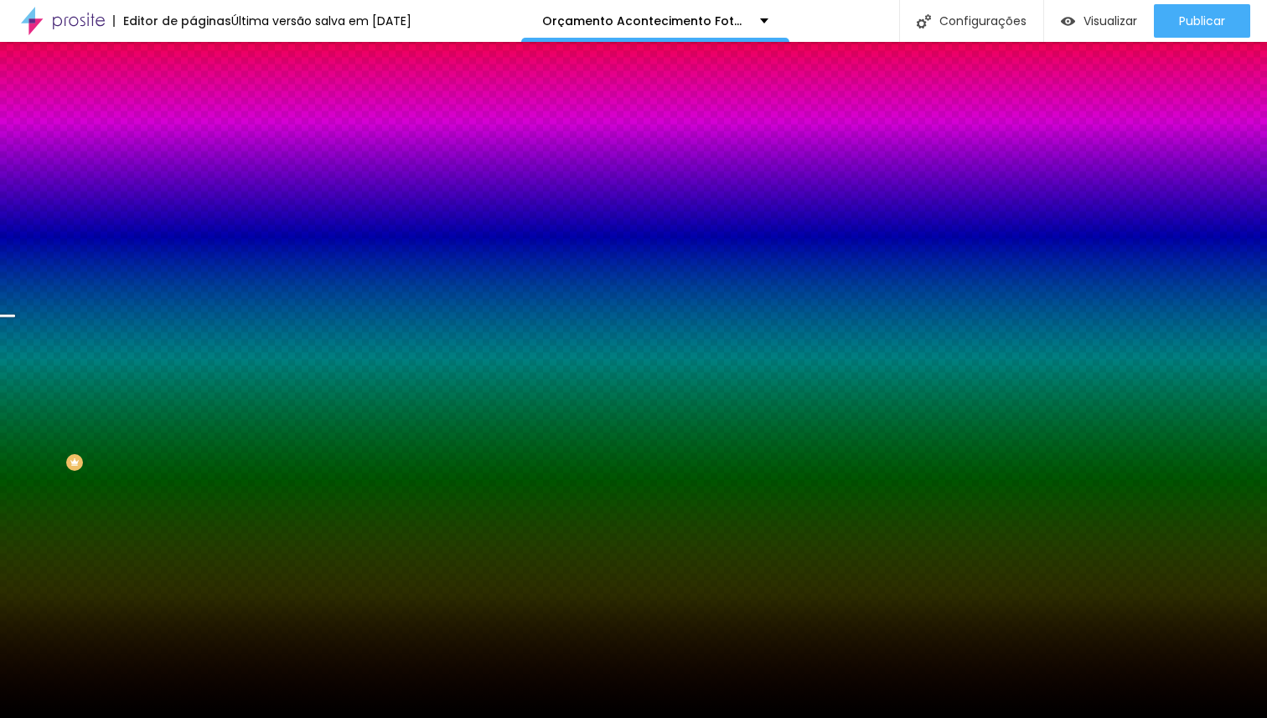
click at [193, 154] on span "Trocar imagem" at bounding box center [238, 147] width 91 height 14
click at [205, 66] on div "Editar Seção" at bounding box center [254, 60] width 99 height 13
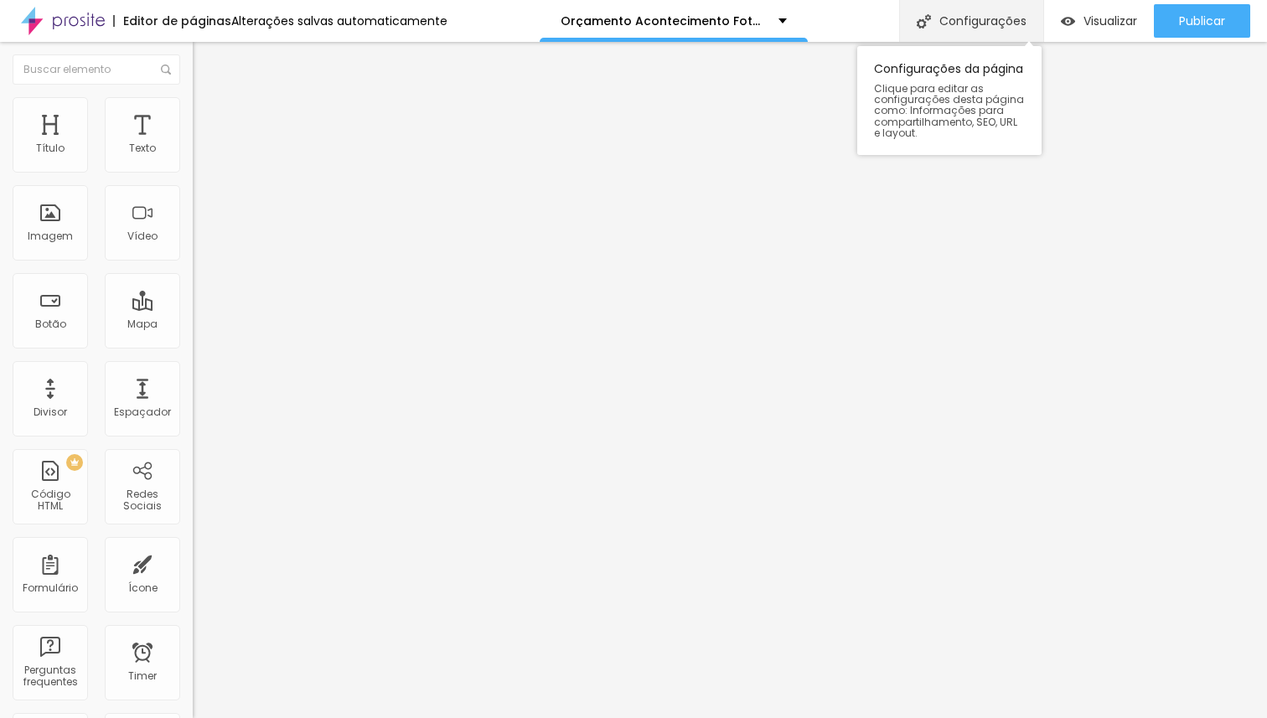
click at [959, 22] on div "Configurações" at bounding box center [971, 21] width 144 height 42
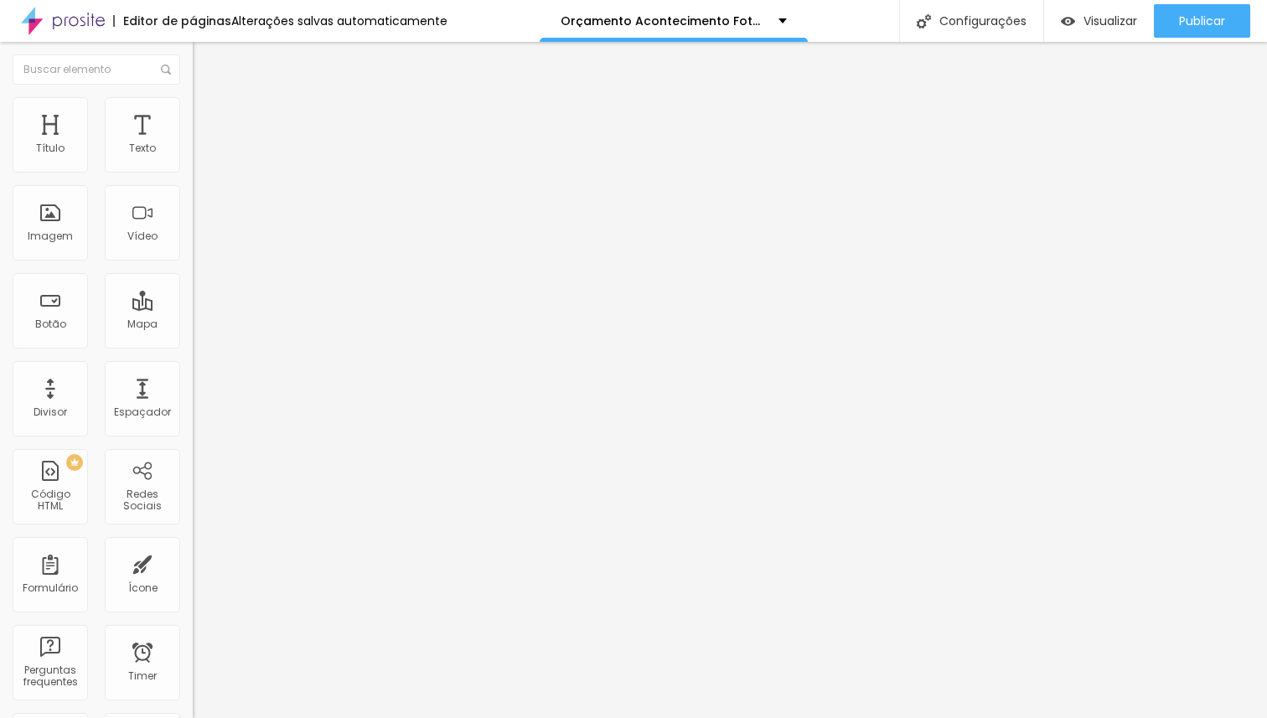
click at [726, 15] on p "Orçamento Acontecimento Fotográfico" at bounding box center [663, 21] width 205 height 12
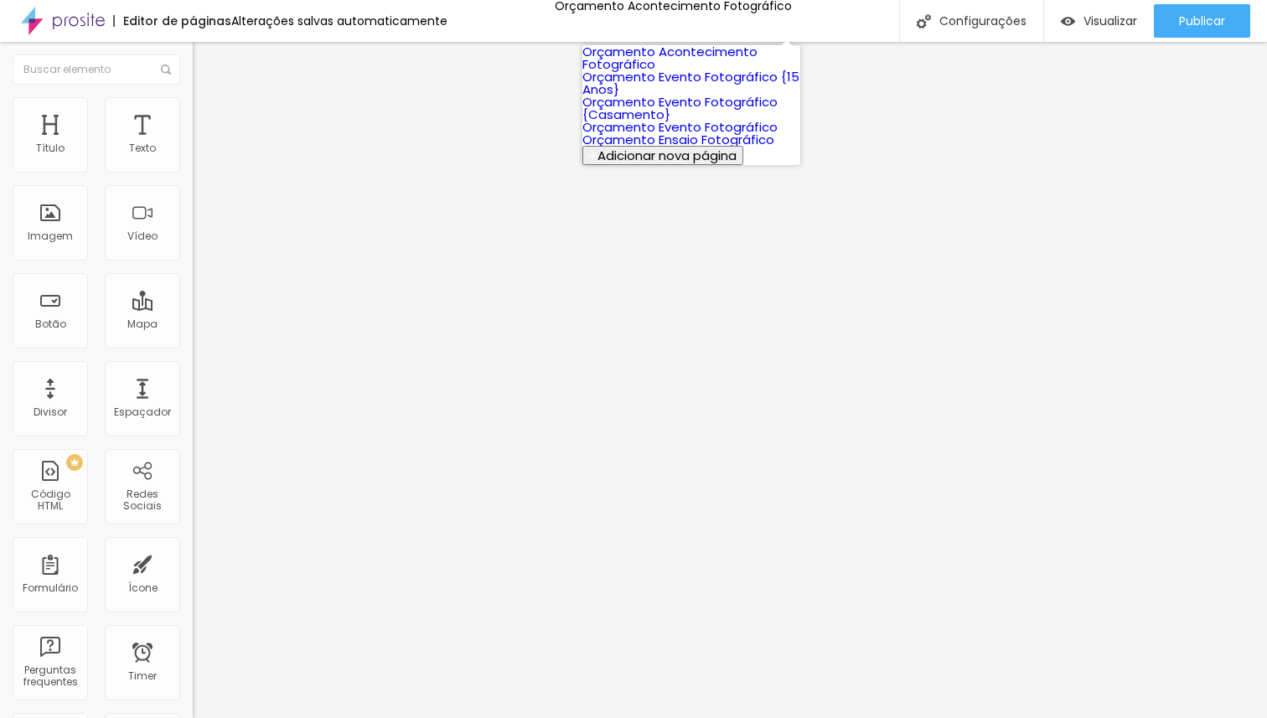
click at [680, 148] on link "Orçamento Ensaio Fotográfico" at bounding box center [678, 140] width 192 height 18
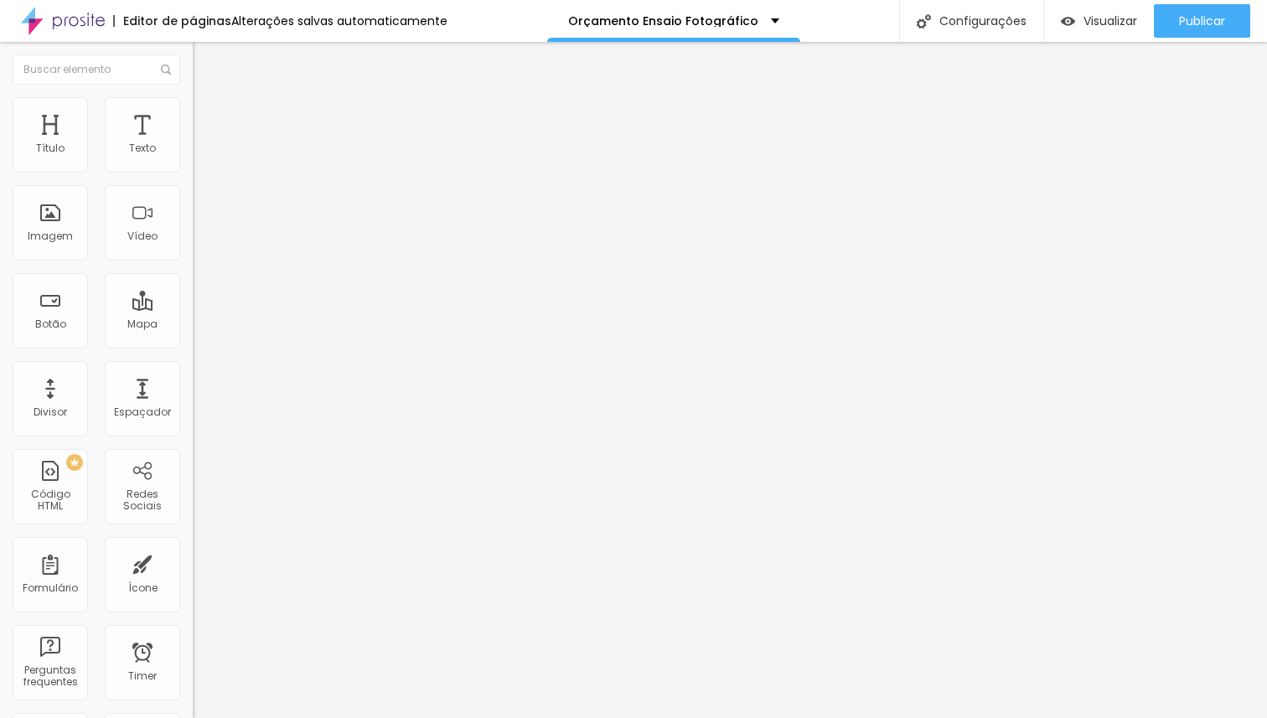
click at [208, 112] on span "Estilo" at bounding box center [221, 108] width 26 height 14
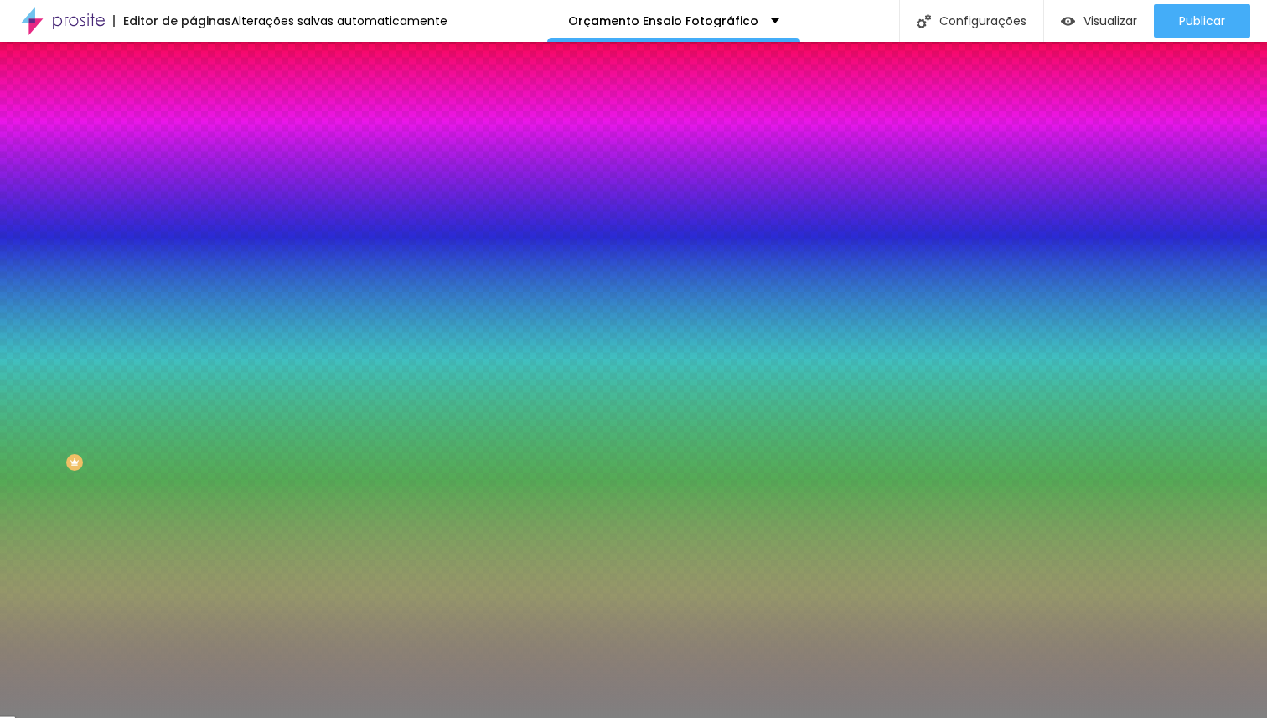
click at [193, 154] on span "Trocar imagem" at bounding box center [238, 147] width 91 height 14
